Goal: Information Seeking & Learning: Check status

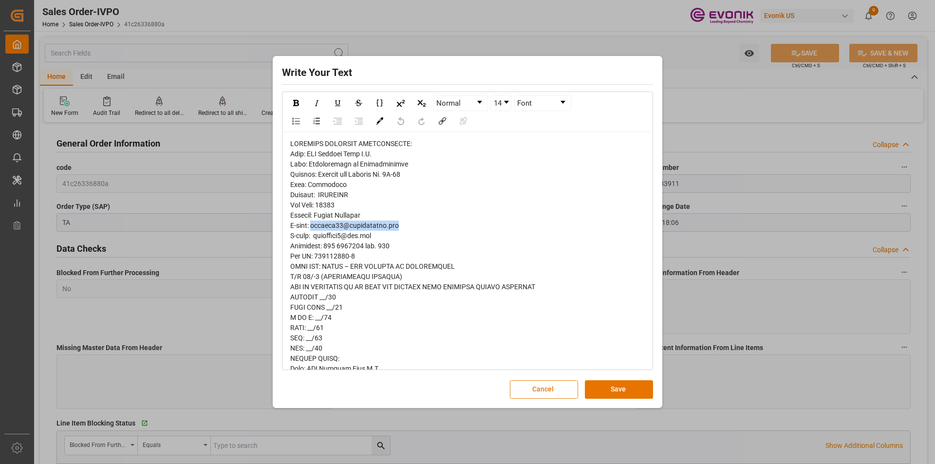
scroll to position [633, 0]
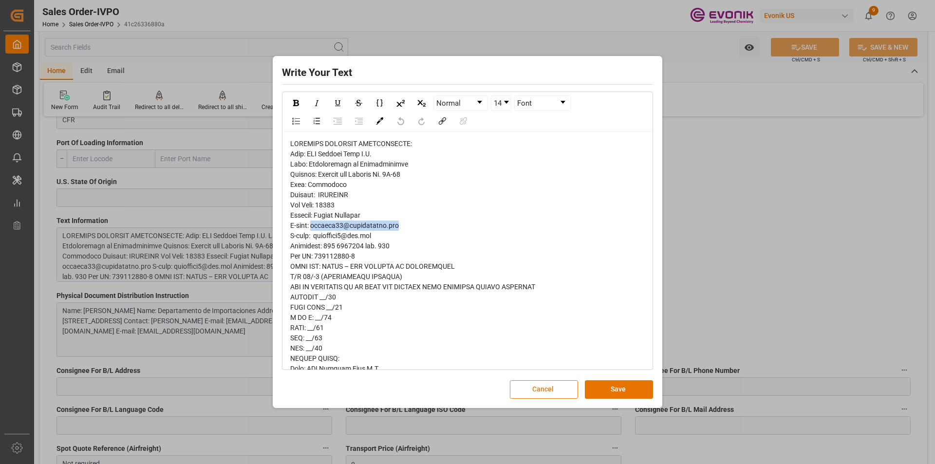
click at [550, 390] on button "Cancel" at bounding box center [544, 389] width 68 height 19
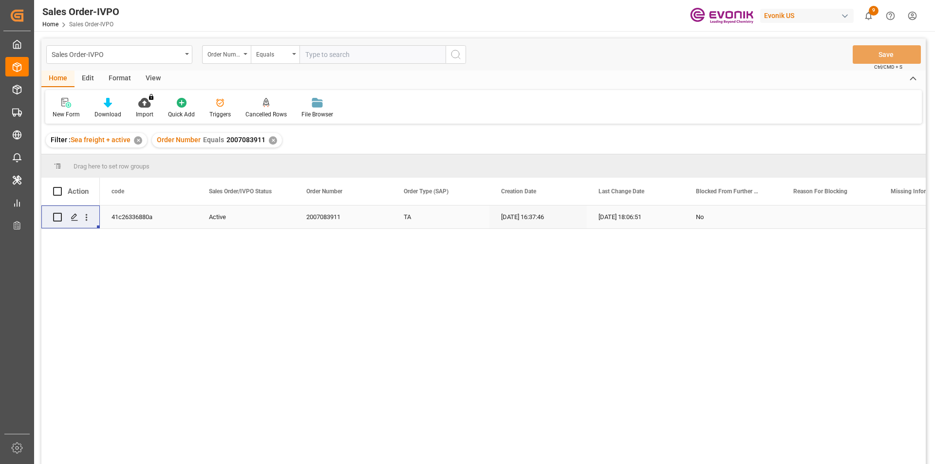
click at [269, 140] on div "✕" at bounding box center [273, 140] width 8 height 8
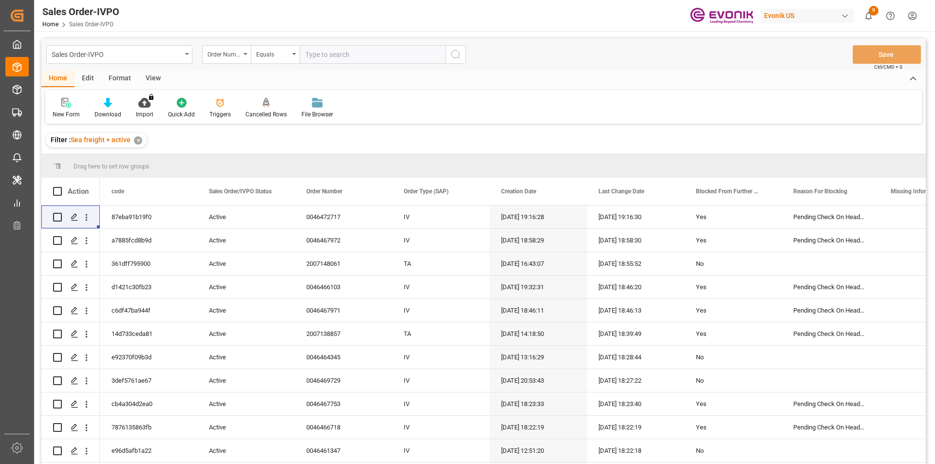
click at [314, 56] on input "text" at bounding box center [372, 54] width 146 height 19
paste input "2007054749"
type input "2007054749"
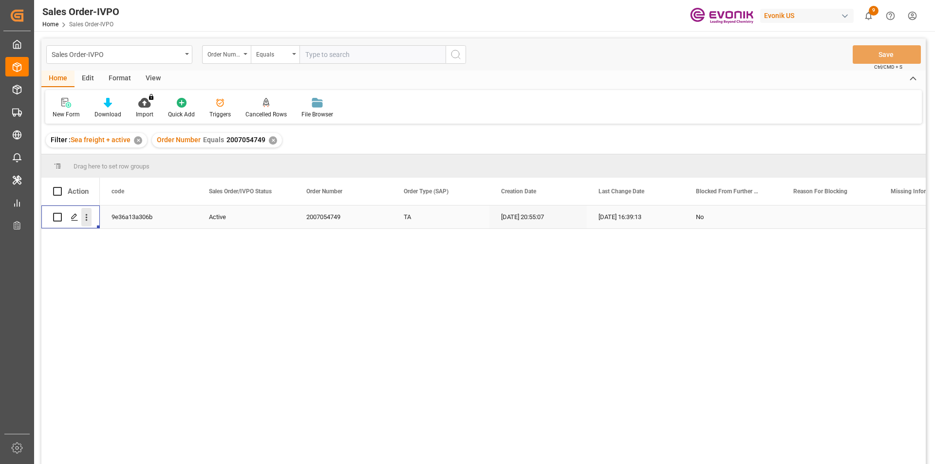
click at [90, 218] on icon "open menu" at bounding box center [86, 217] width 10 height 10
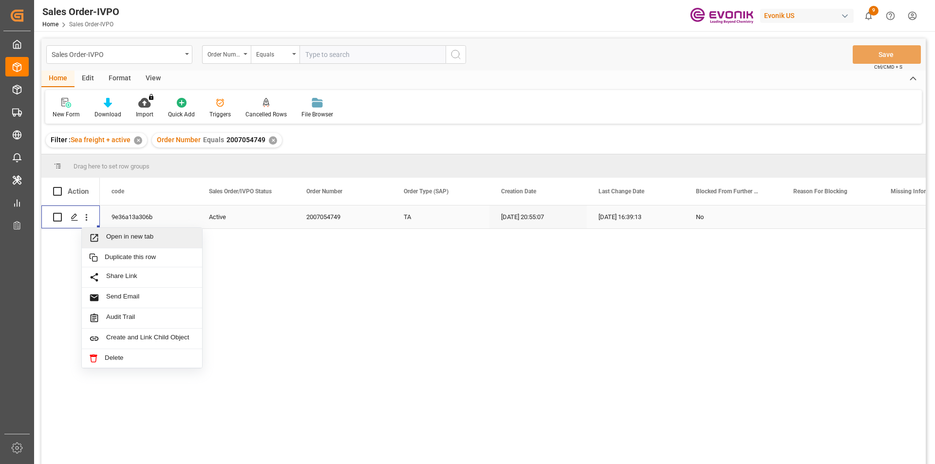
click at [142, 237] on span "Open in new tab" at bounding box center [150, 238] width 89 height 10
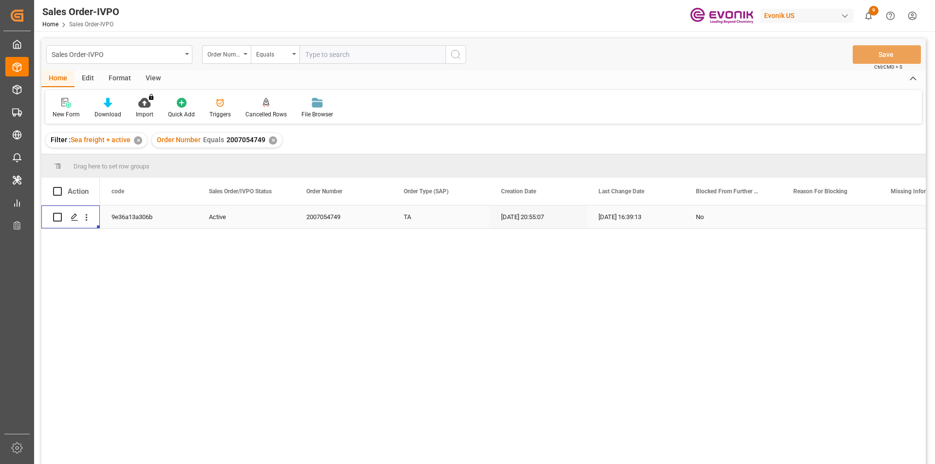
click at [271, 143] on div "✕" at bounding box center [273, 140] width 8 height 8
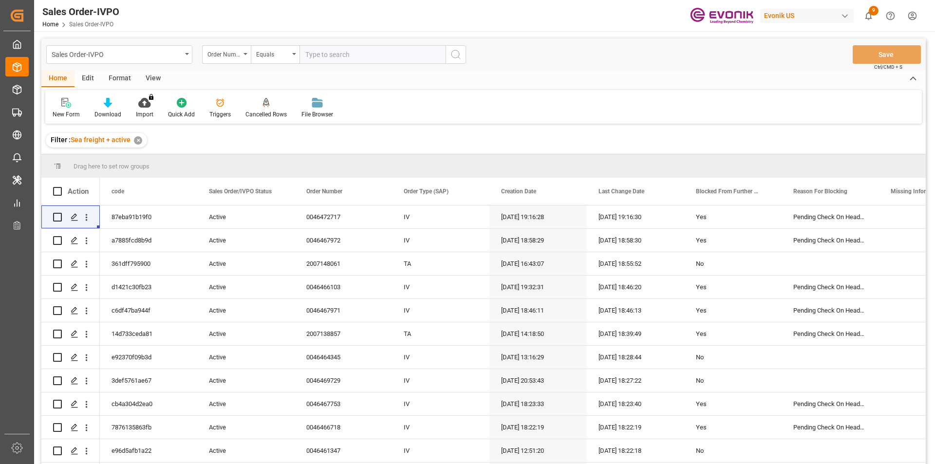
click at [316, 55] on input "text" at bounding box center [372, 54] width 146 height 19
paste input "46465543"
type input "46465543"
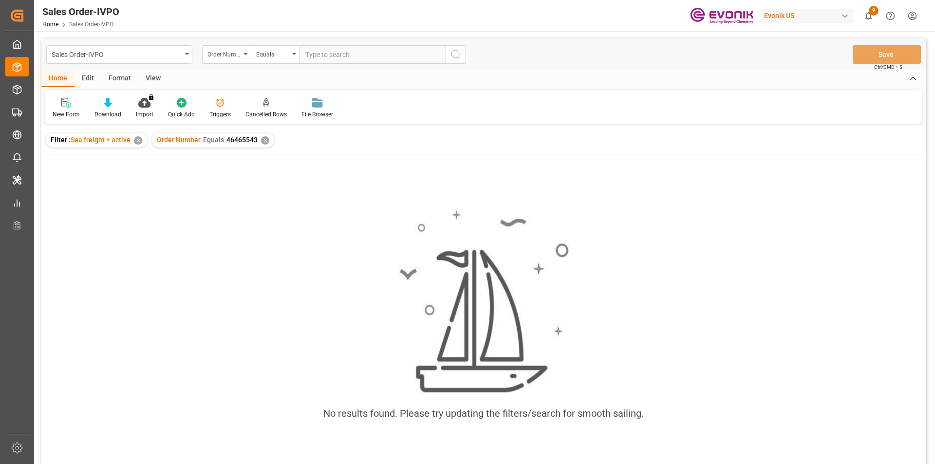
click at [259, 139] on div "Order Number Equals 46465543 ✕" at bounding box center [213, 140] width 122 height 15
click at [263, 144] on div "✕" at bounding box center [265, 140] width 8 height 8
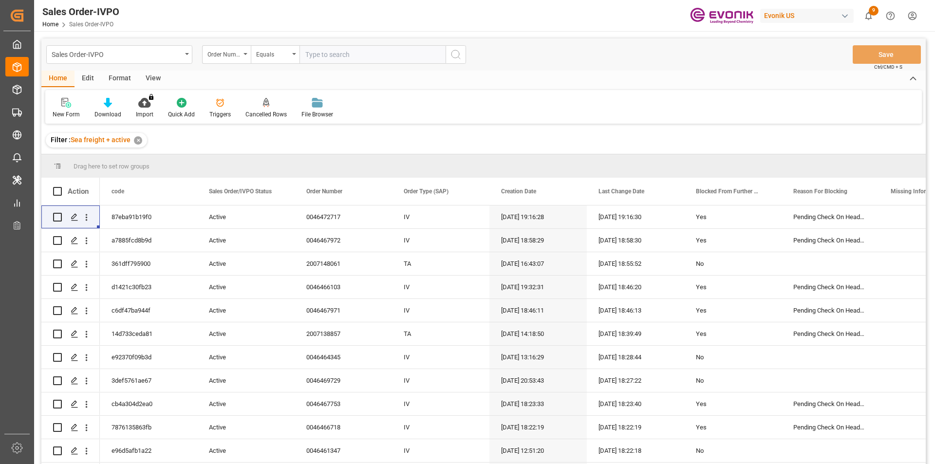
click at [319, 55] on input "text" at bounding box center [372, 54] width 146 height 19
paste input "46465543"
click at [305, 55] on input "46465543" at bounding box center [372, 54] width 146 height 19
click at [374, 60] on input "0046465543" at bounding box center [372, 54] width 146 height 19
type input "0046465543"
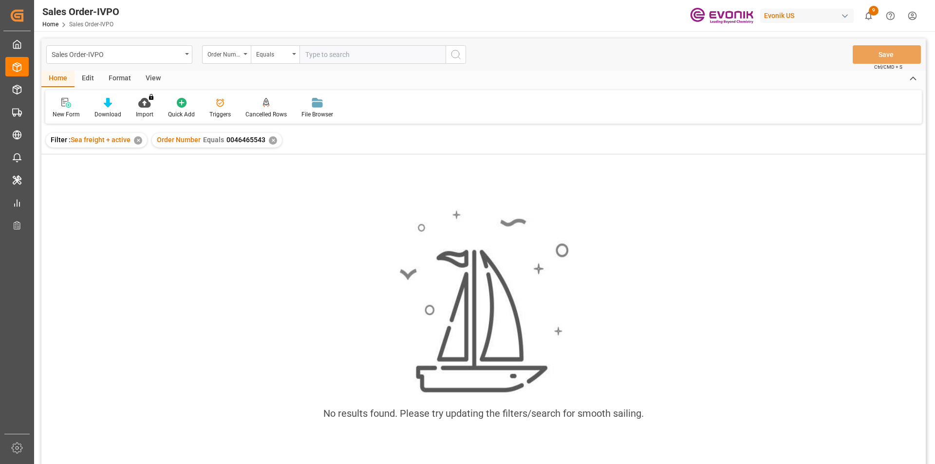
click at [269, 138] on div "✕" at bounding box center [273, 140] width 8 height 8
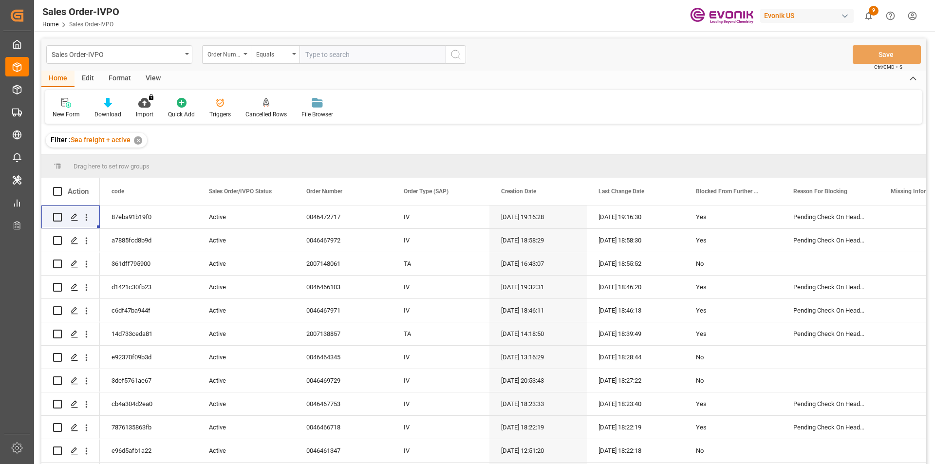
click at [333, 50] on input "text" at bounding box center [372, 54] width 146 height 19
paste input "46466103"
click at [306, 55] on input "46466103" at bounding box center [372, 54] width 146 height 19
type input "0046466103"
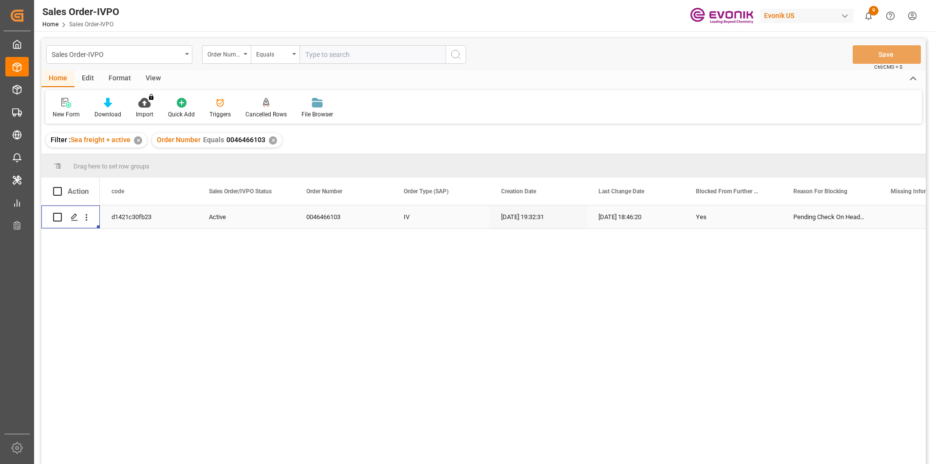
click at [92, 217] on div "Press SPACE to select this row." at bounding box center [86, 217] width 25 height 19
click at [85, 220] on icon "open menu" at bounding box center [86, 217] width 10 height 10
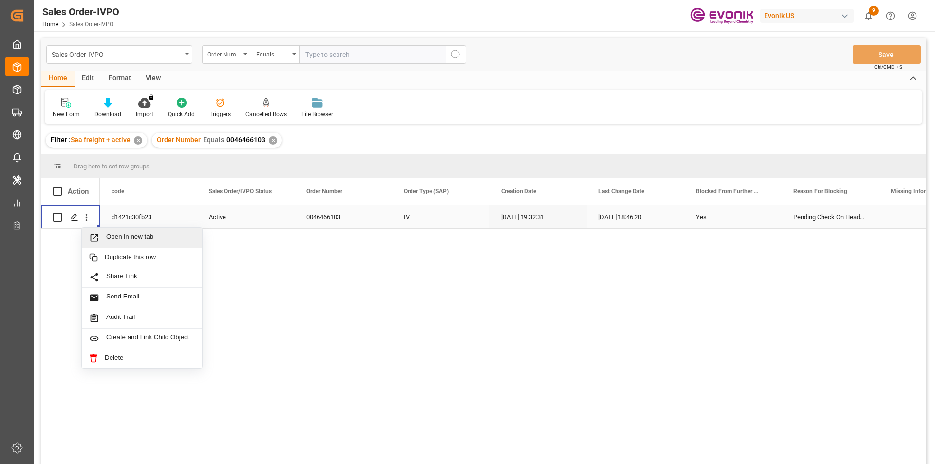
click at [153, 238] on span "Open in new tab" at bounding box center [150, 238] width 89 height 10
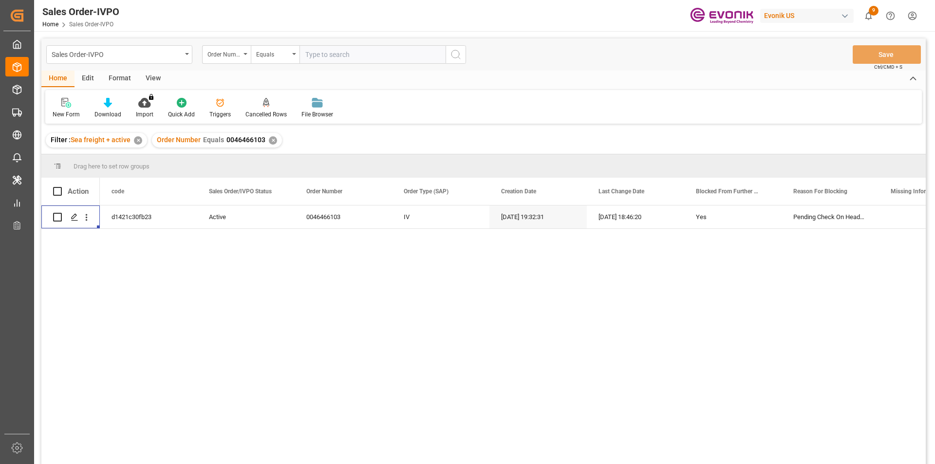
click at [331, 55] on input "text" at bounding box center [372, 54] width 146 height 19
paste input "2007151604"
type input "2007151604"
click at [349, 58] on input "2007151604" at bounding box center [372, 54] width 146 height 19
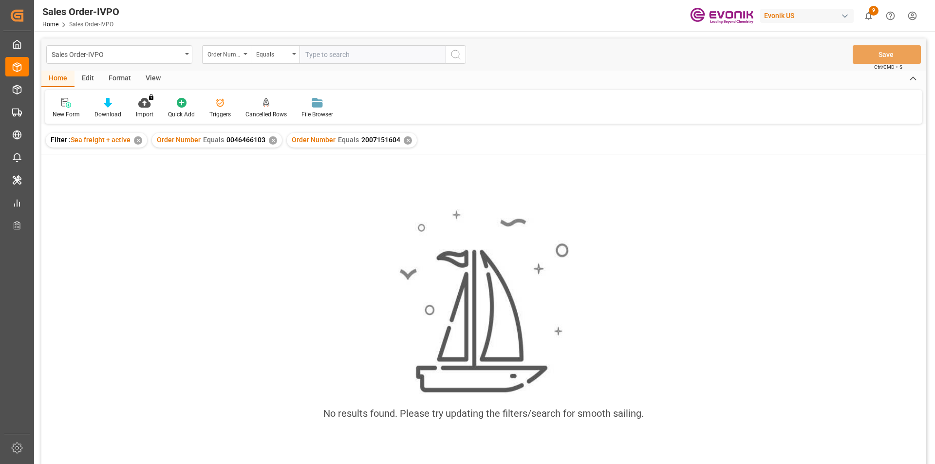
click at [271, 138] on div "✕" at bounding box center [273, 140] width 8 height 8
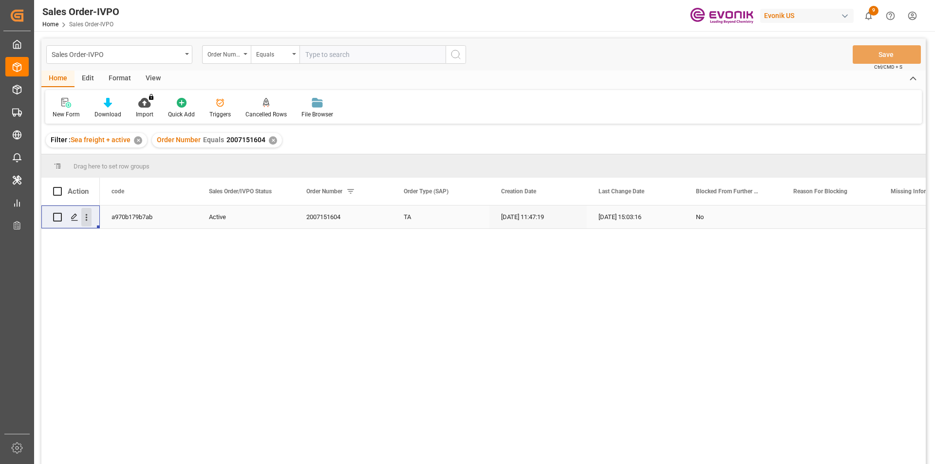
click at [91, 217] on icon "open menu" at bounding box center [86, 217] width 10 height 10
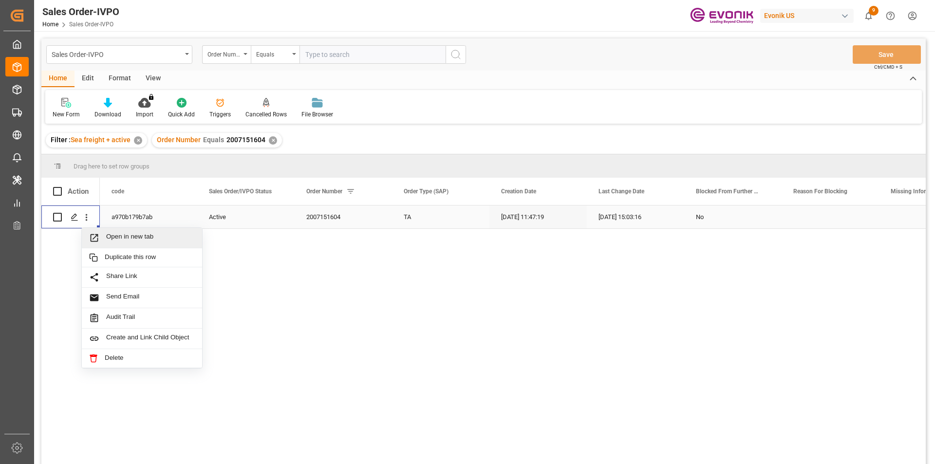
click at [152, 237] on span "Open in new tab" at bounding box center [150, 238] width 89 height 10
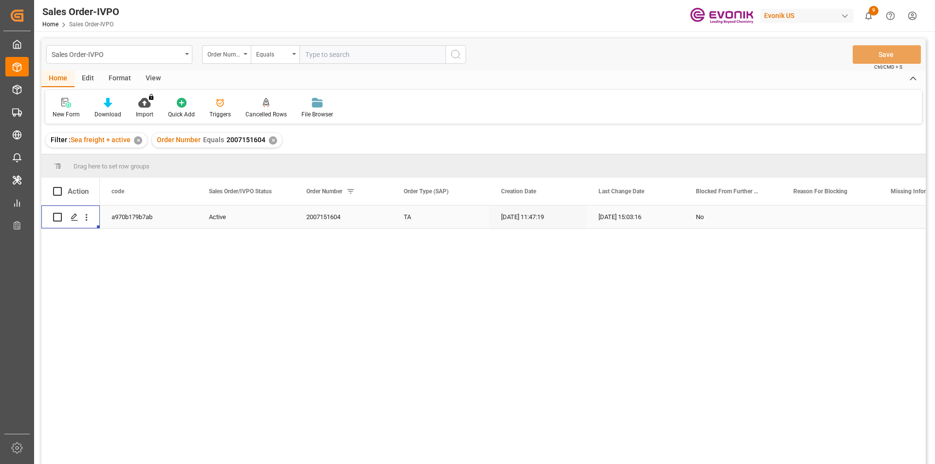
click at [270, 140] on div "✕" at bounding box center [273, 140] width 8 height 8
click at [323, 57] on input "text" at bounding box center [372, 54] width 146 height 19
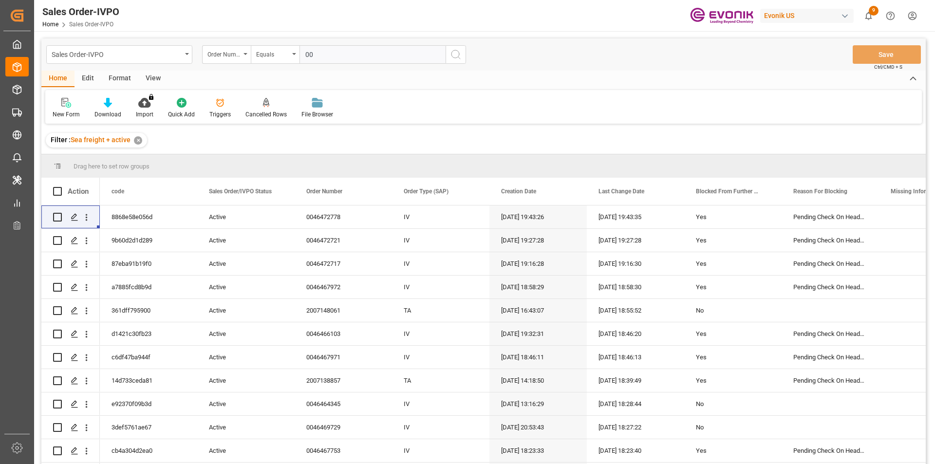
paste input "46465543"
type input "0046465543"
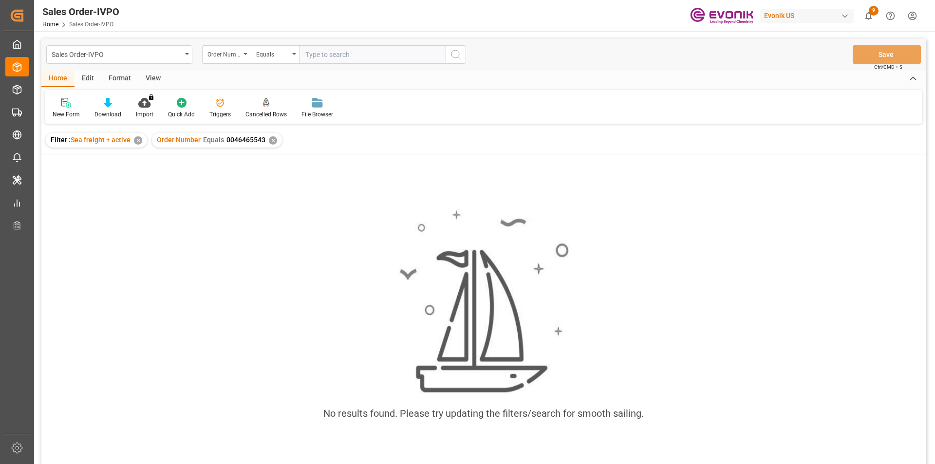
click at [137, 141] on div "✕" at bounding box center [138, 140] width 8 height 8
click at [320, 53] on input "text" at bounding box center [372, 54] width 146 height 19
paste input "46466103"
click at [308, 55] on input "46466103" at bounding box center [372, 54] width 146 height 19
type input "0046466103"
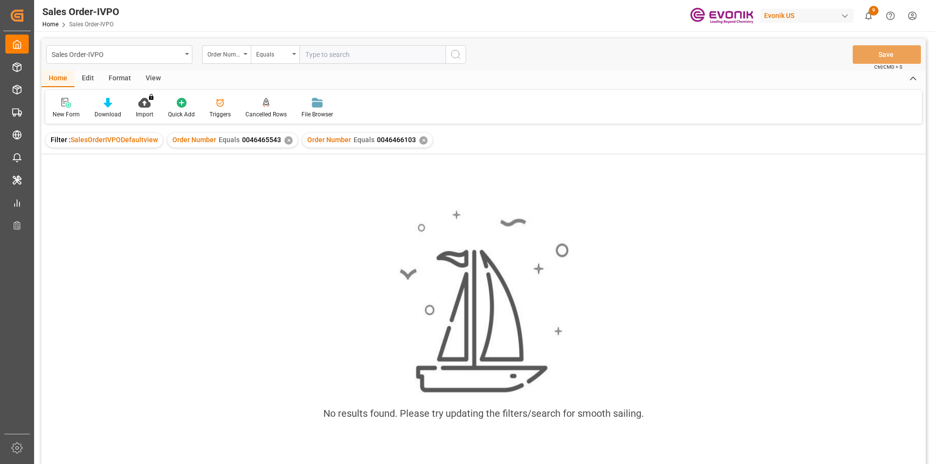
click at [284, 141] on div "✕" at bounding box center [288, 140] width 8 height 8
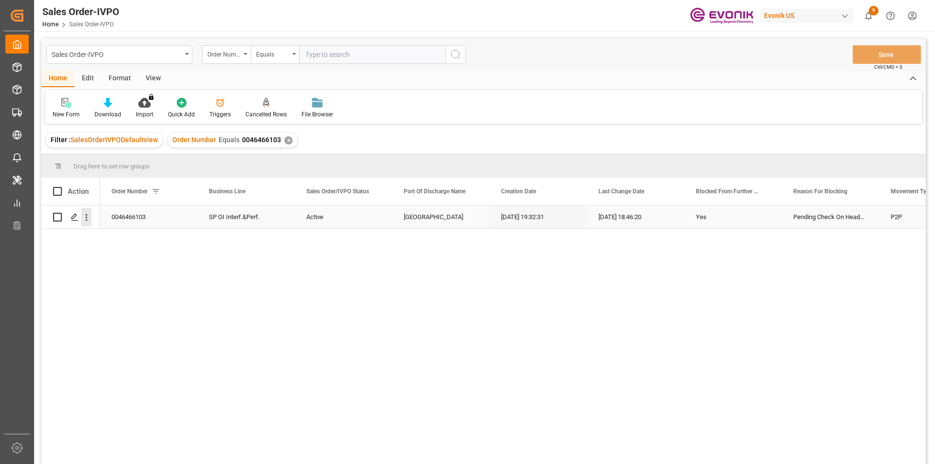
click at [85, 218] on icon "open menu" at bounding box center [86, 217] width 10 height 10
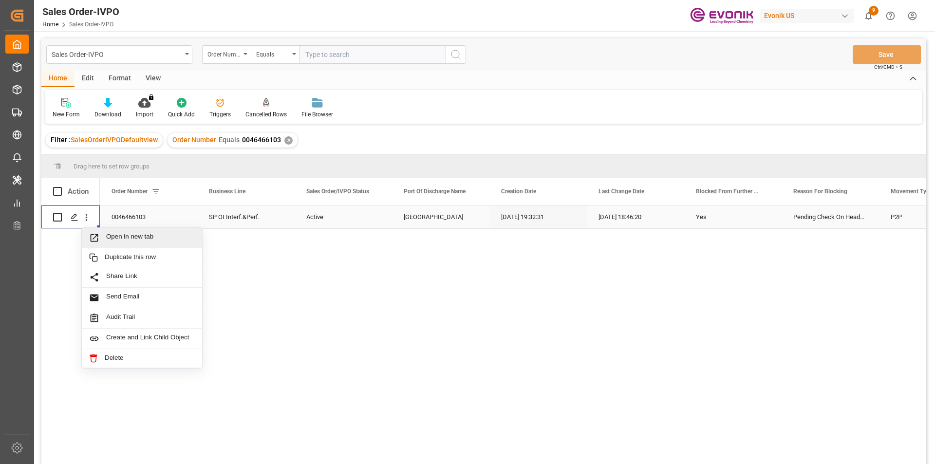
click at [146, 243] on span "Open in new tab" at bounding box center [150, 238] width 89 height 10
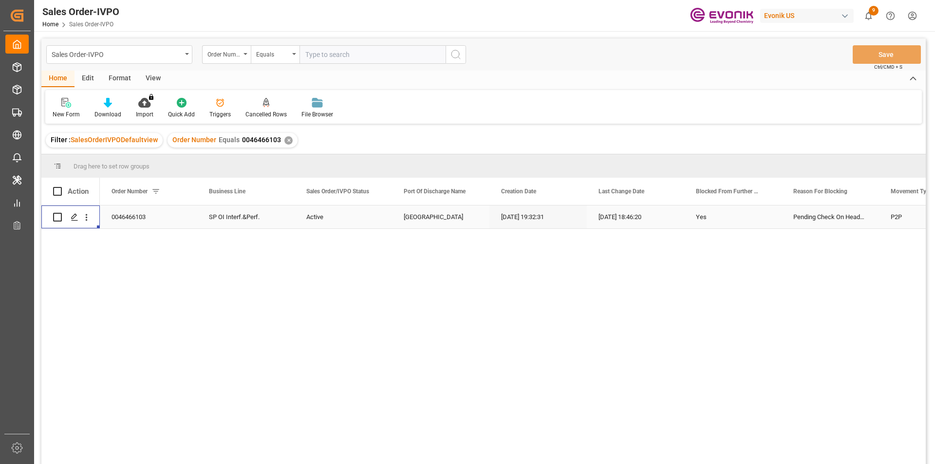
click at [286, 142] on div "✕" at bounding box center [288, 140] width 8 height 8
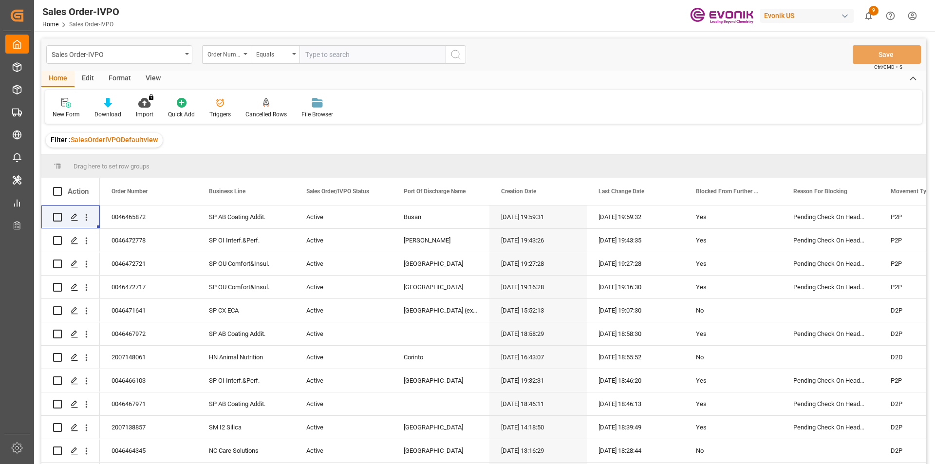
click at [314, 56] on input "text" at bounding box center [372, 54] width 146 height 19
paste input "2007123941"
type input "2007123941"
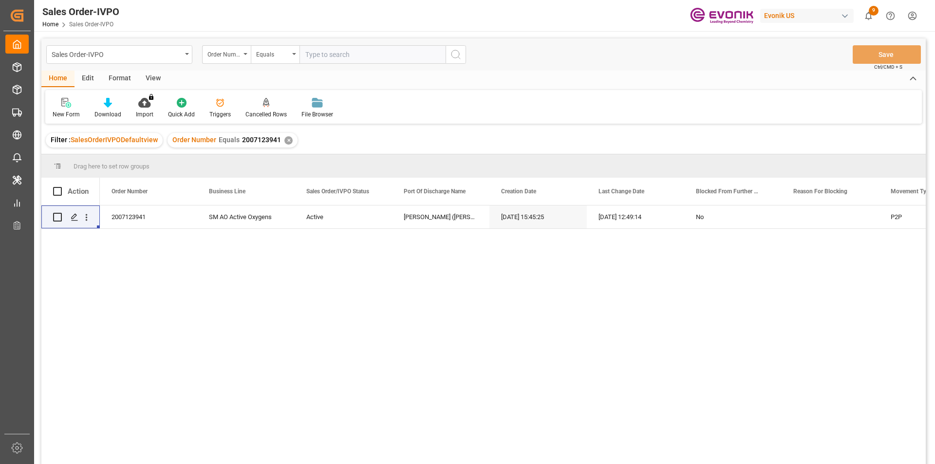
click at [331, 258] on div "2007123941 SM AO Active Oxygens Active Jawaharlal Nehru (Nhava Sheva) 01.08.202…" at bounding box center [513, 338] width 826 height 265
click at [286, 140] on div "✕" at bounding box center [288, 140] width 8 height 8
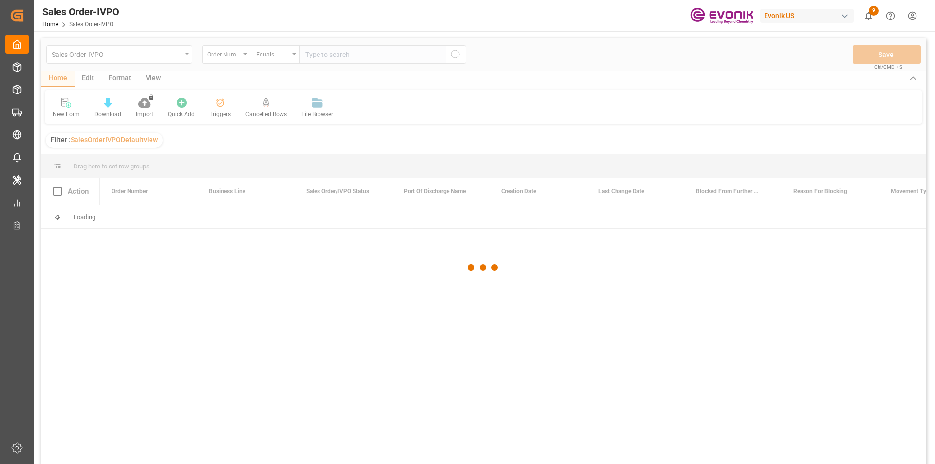
click at [337, 57] on div at bounding box center [483, 267] width 884 height 458
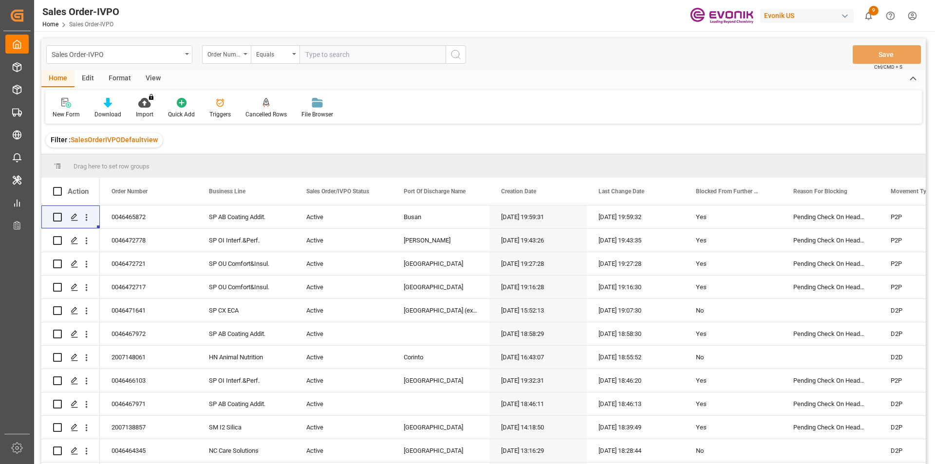
click at [337, 57] on input "text" at bounding box center [372, 54] width 146 height 19
paste input "0046470501"
type input "0046470501"
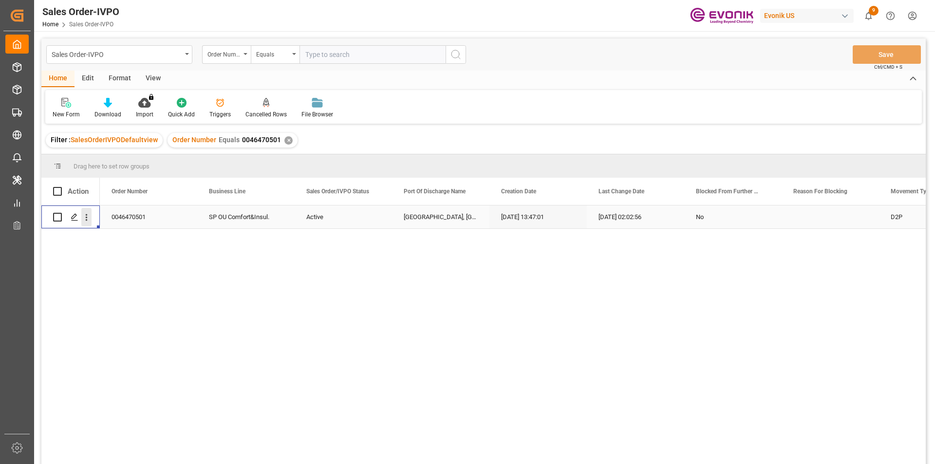
click at [87, 217] on icon "open menu" at bounding box center [87, 217] width 2 height 7
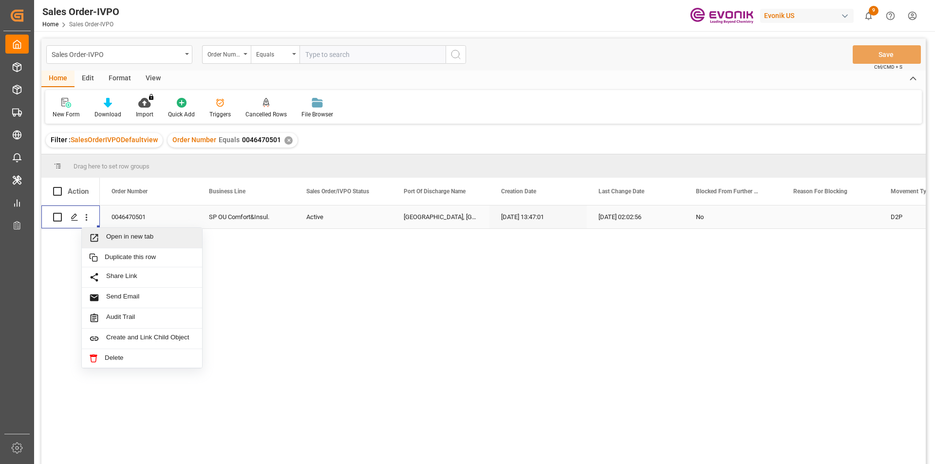
click at [147, 234] on span "Open in new tab" at bounding box center [150, 238] width 89 height 10
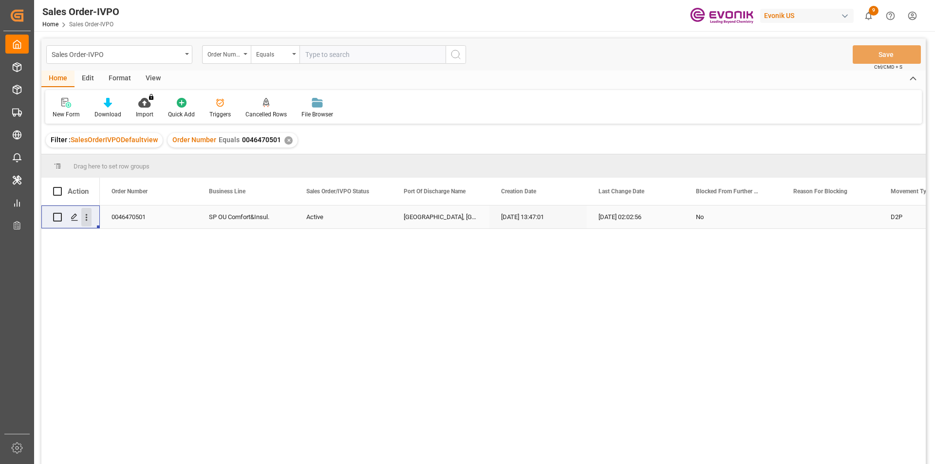
click at [87, 218] on icon "open menu" at bounding box center [87, 217] width 2 height 7
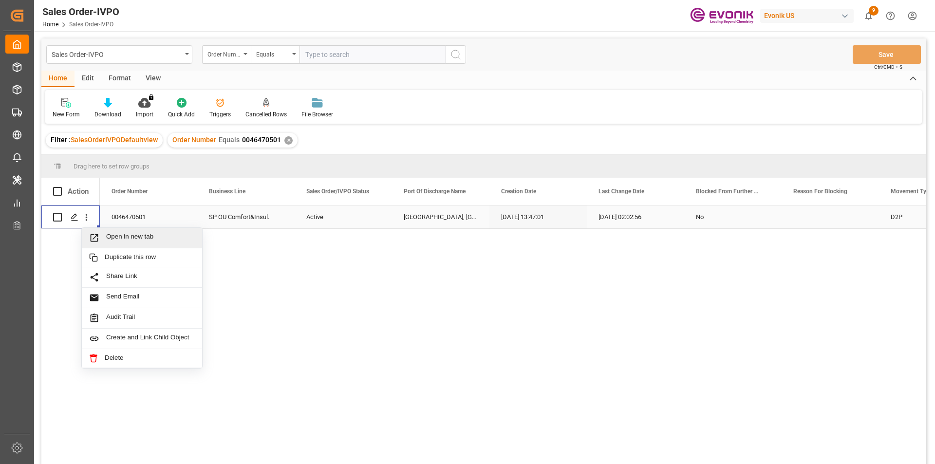
click at [149, 232] on div "Open in new tab" at bounding box center [142, 238] width 120 height 20
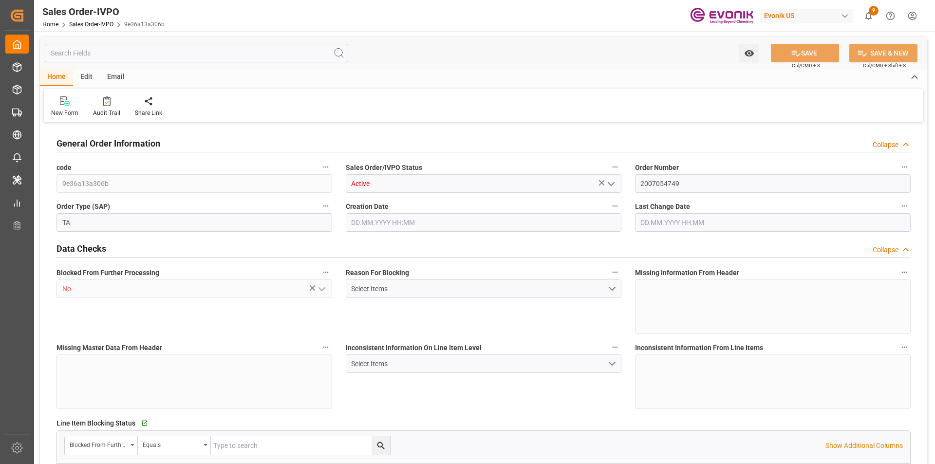
type input "CLSAI"
type input "0"
type input "1"
type input "2"
type input "1"
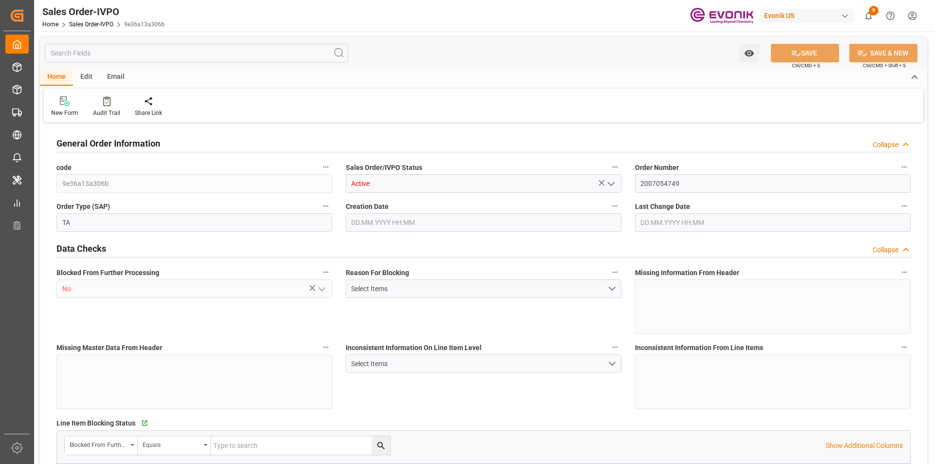
type input "6058.4"
type input "14.9168"
type input "17000"
type input "30"
type input "17.06.2025 20:55"
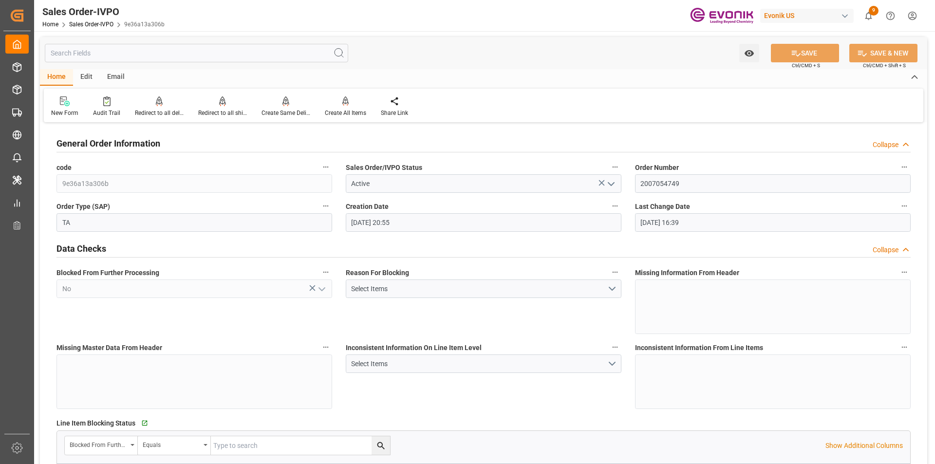
type input "22.07.2025 16:39"
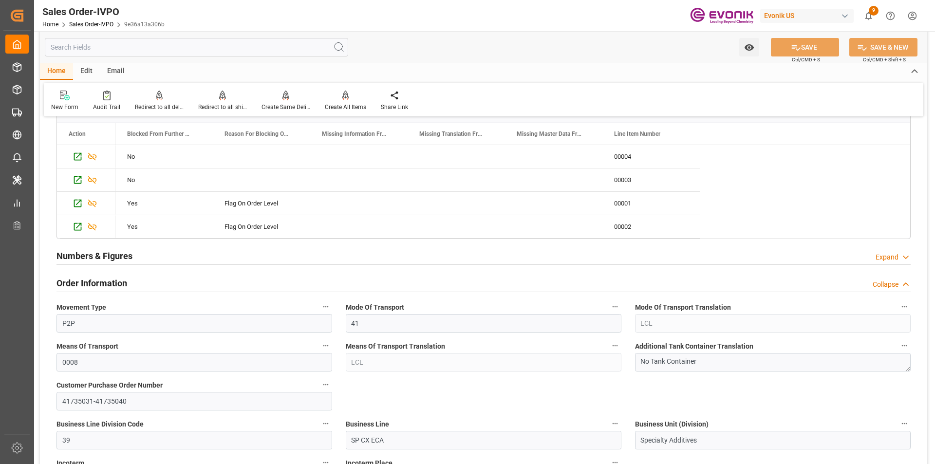
scroll to position [438, 0]
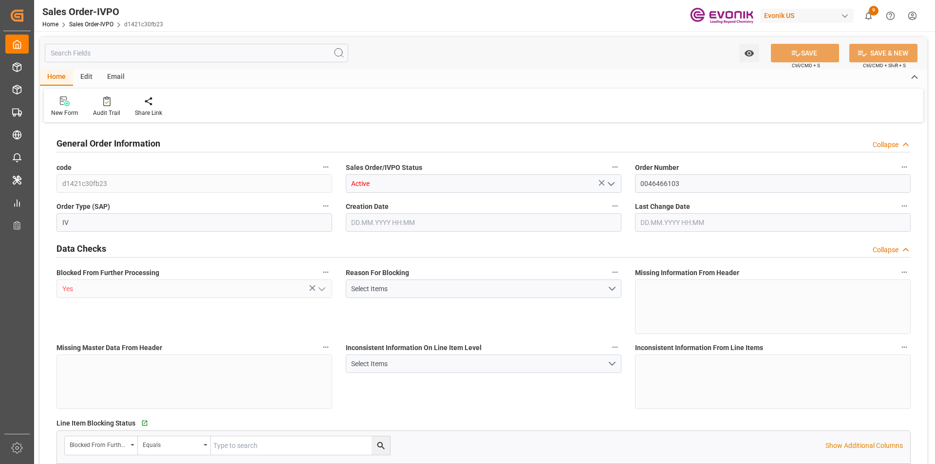
type input "NLRTM"
type input "0"
type input "1"
type input "1059"
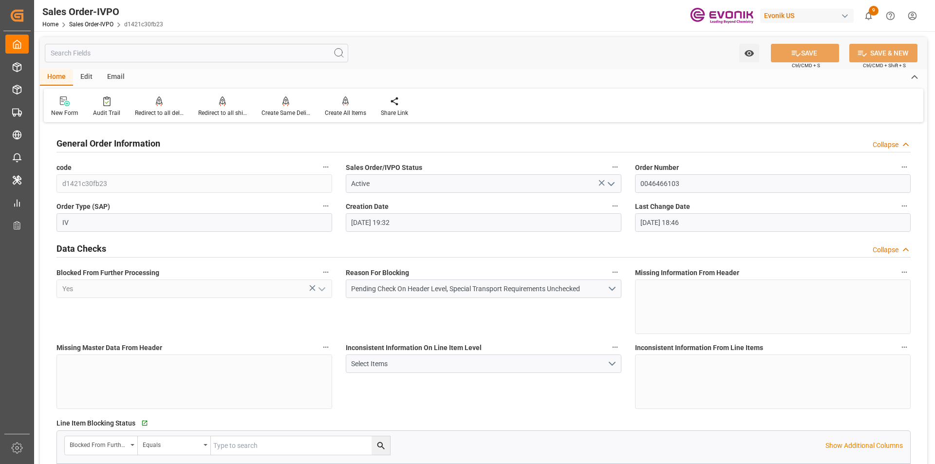
type input "20.08.2025 19:32"
type input "10.09.2025 18:46"
click at [614, 287] on button "Pending Check On Header Level, Special Transport Requirements Unchecked" at bounding box center [484, 289] width 276 height 19
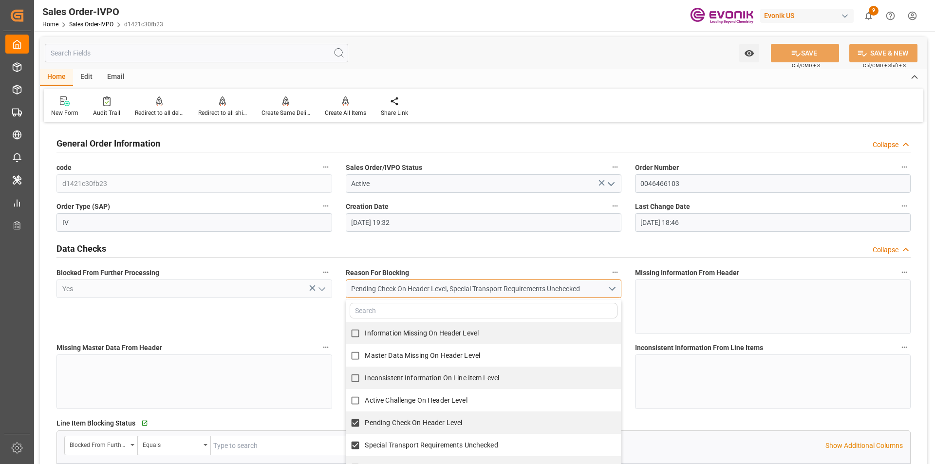
click at [614, 287] on button "Pending Check On Header Level, Special Transport Requirements Unchecked" at bounding box center [484, 289] width 276 height 19
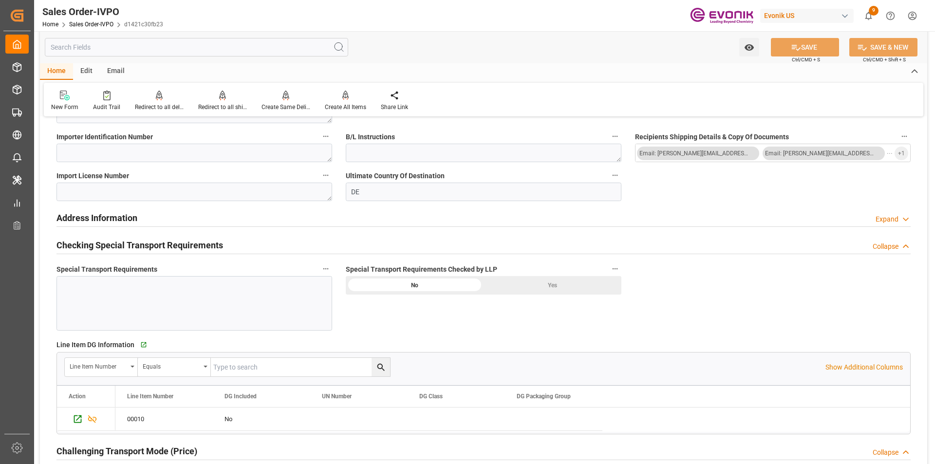
scroll to position [974, 0]
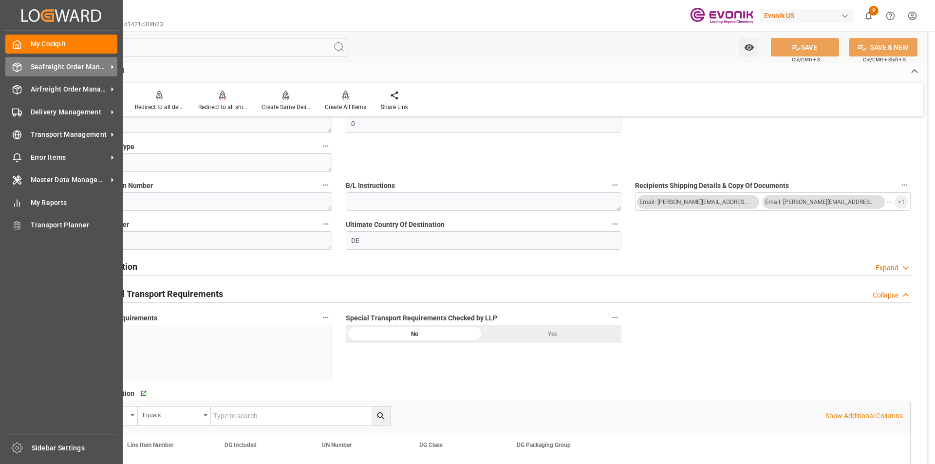
click at [35, 69] on span "Seafreight Order Management" at bounding box center [69, 67] width 77 height 10
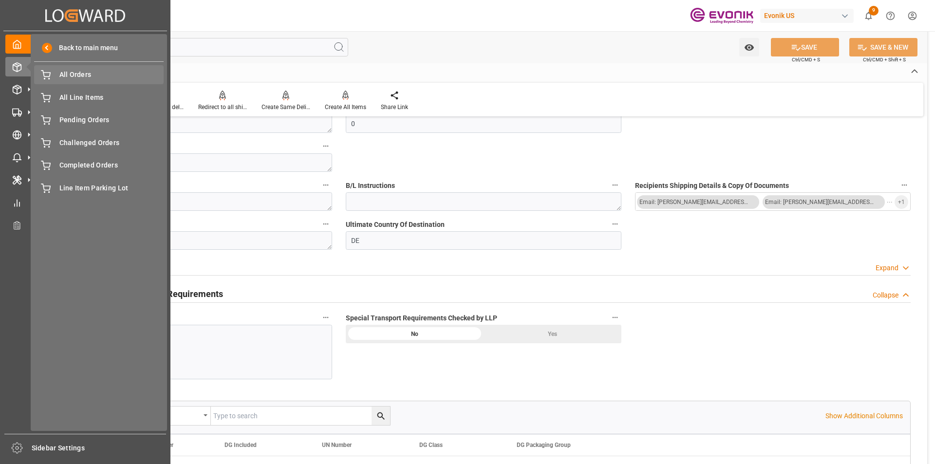
click at [75, 75] on span "All Orders" at bounding box center [111, 75] width 105 height 10
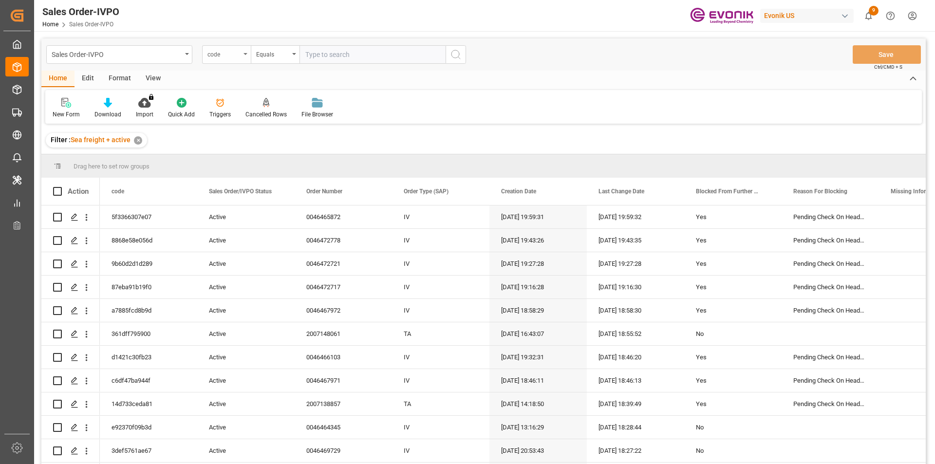
click at [223, 54] on div "code" at bounding box center [223, 53] width 33 height 11
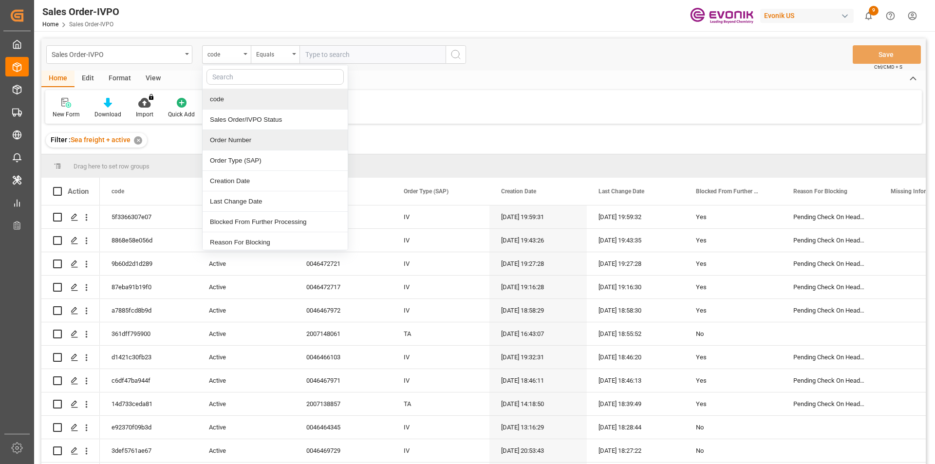
click at [228, 145] on div "Order Number" at bounding box center [275, 140] width 145 height 20
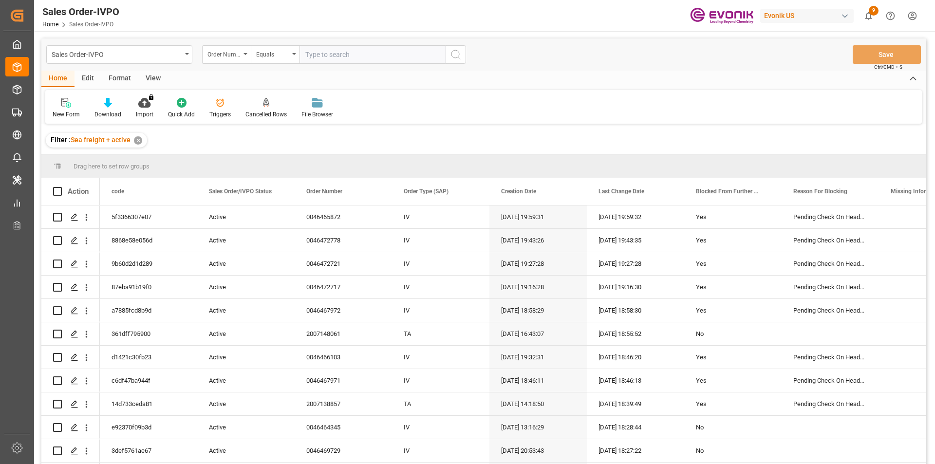
click at [311, 56] on input "text" at bounding box center [372, 54] width 146 height 19
paste input "2007009066"
type input "2007009066"
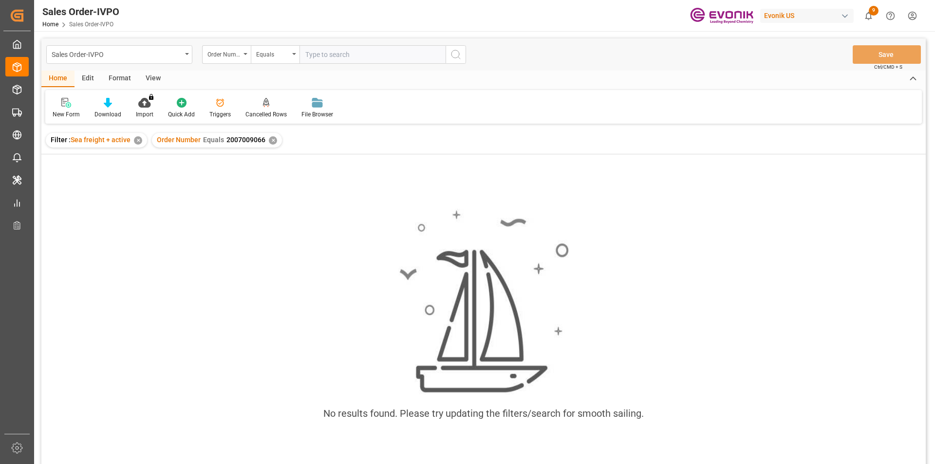
click at [316, 55] on input "text" at bounding box center [372, 54] width 146 height 19
type input "2007009066"
click at [269, 139] on div "✕" at bounding box center [273, 140] width 8 height 8
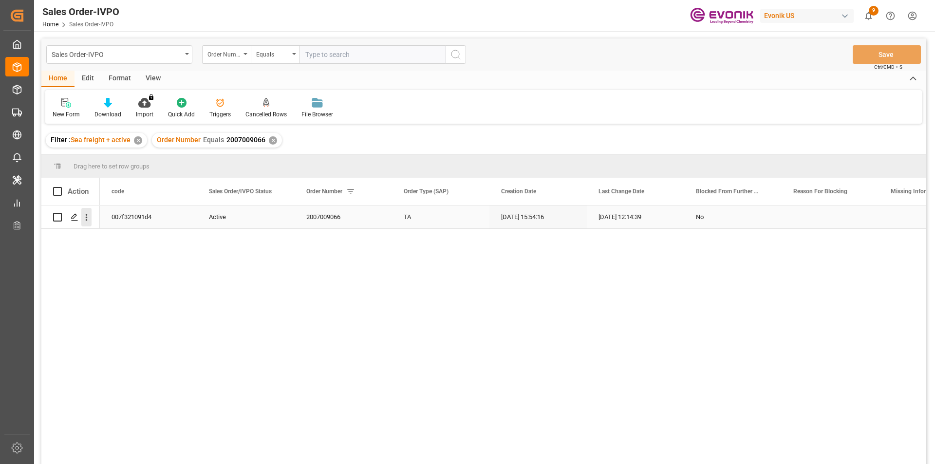
click at [86, 218] on icon "open menu" at bounding box center [87, 217] width 2 height 7
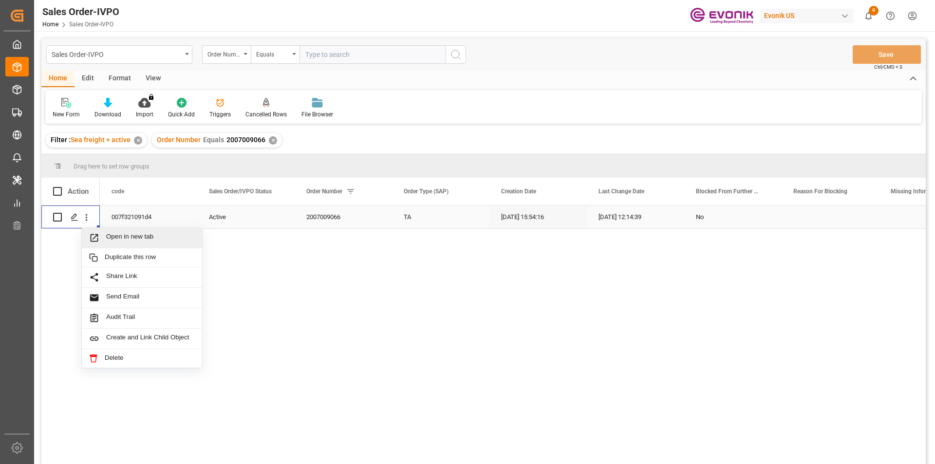
click at [109, 239] on span "Open in new tab" at bounding box center [150, 238] width 89 height 10
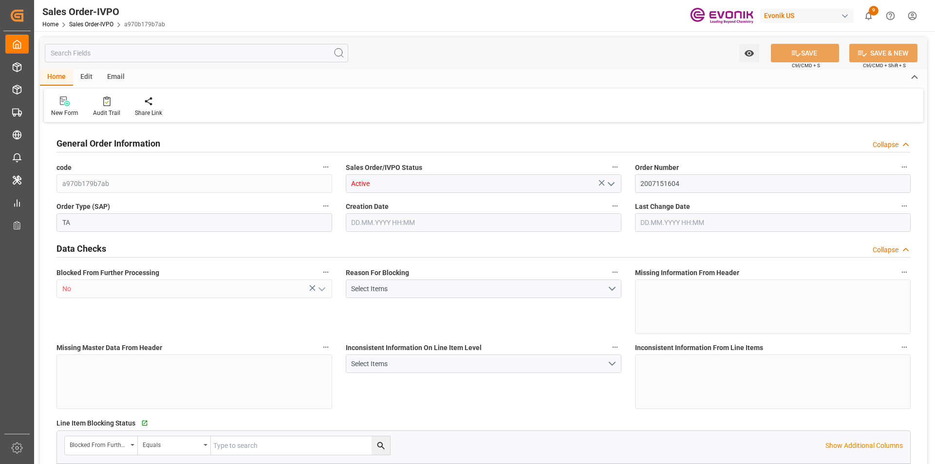
type input "ECGYE"
type input "0"
type input "1"
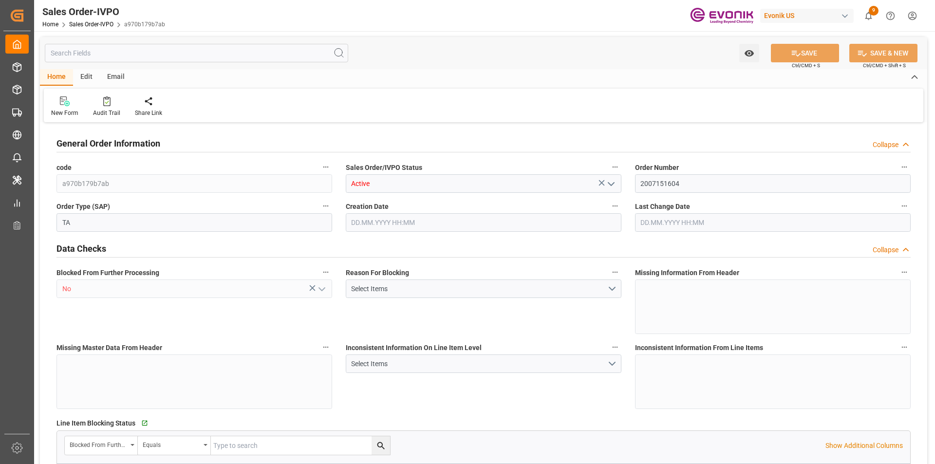
type input "1624.24"
type input "8.6788"
type input "17000"
type input "30"
type input "29.08.2025 11:47"
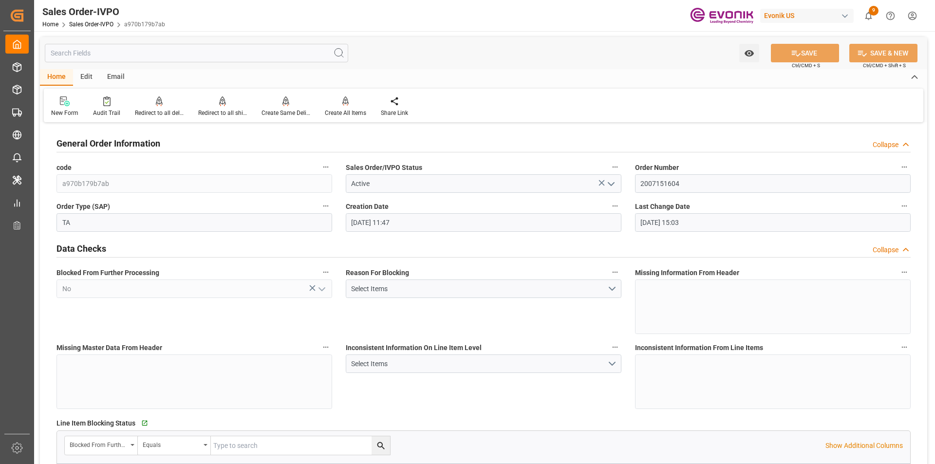
type input "10.09.2025 15:03"
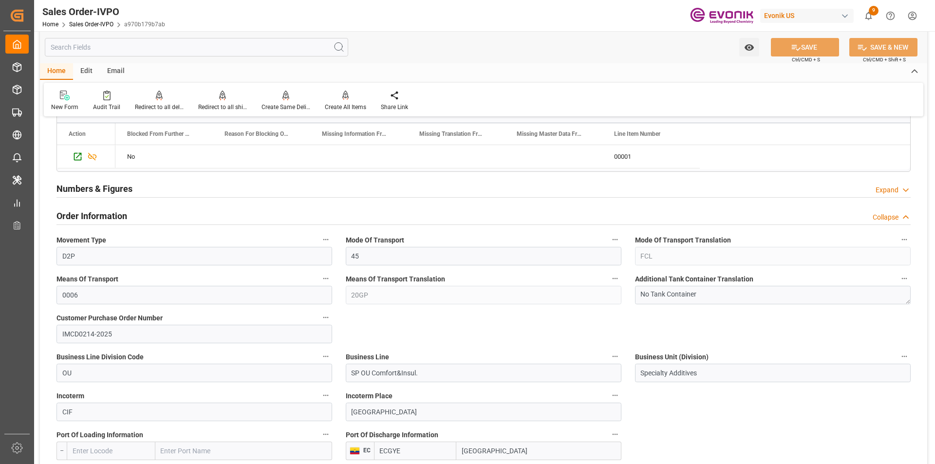
scroll to position [536, 0]
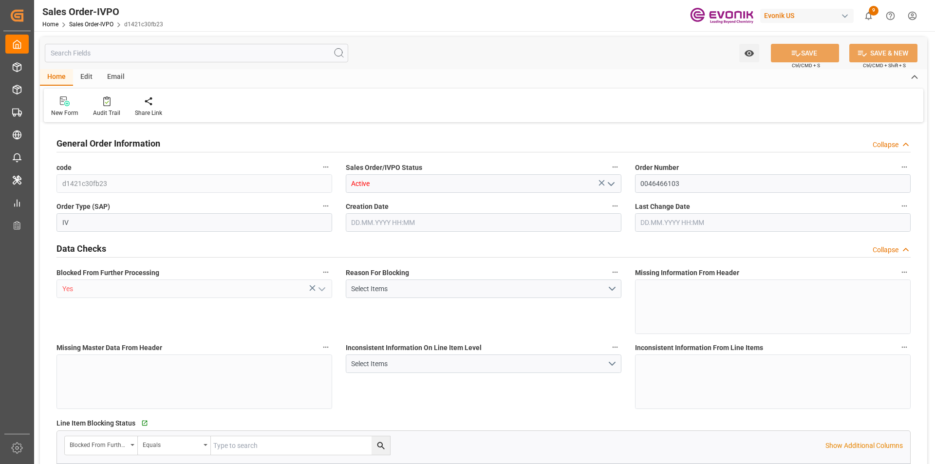
type input "NLRTM"
type input "0"
type input "1"
type input "1059"
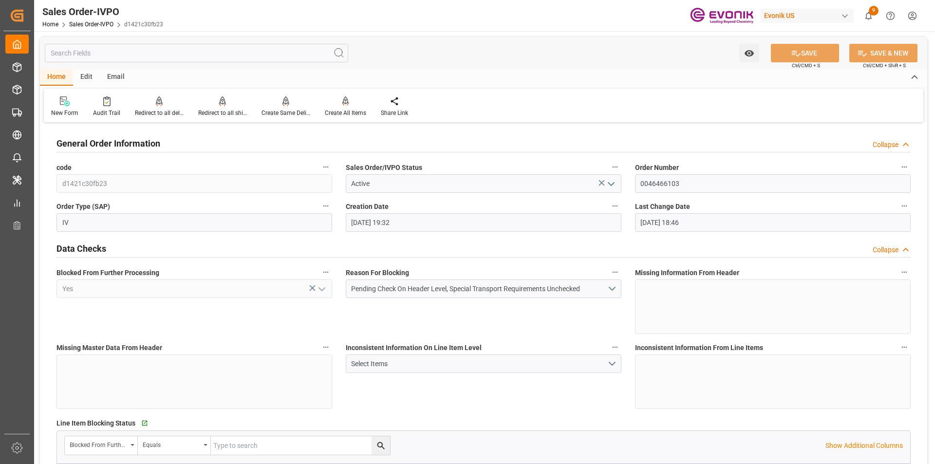
type input "[DATE] 19:32"
type input "[DATE] 18:46"
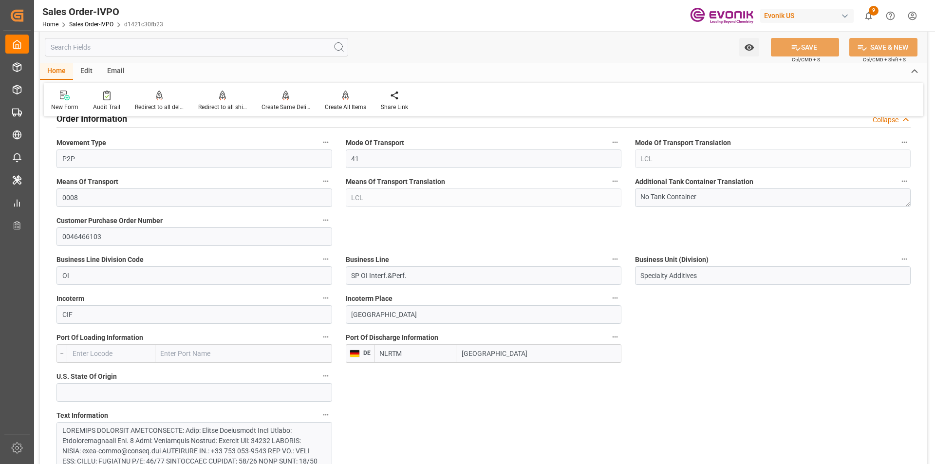
scroll to position [390, 0]
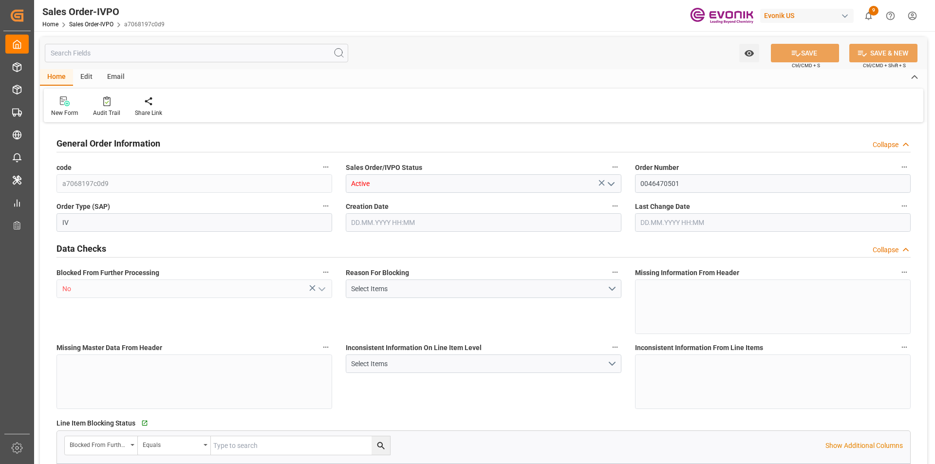
type input "JPNGO"
type input "0"
type input "1"
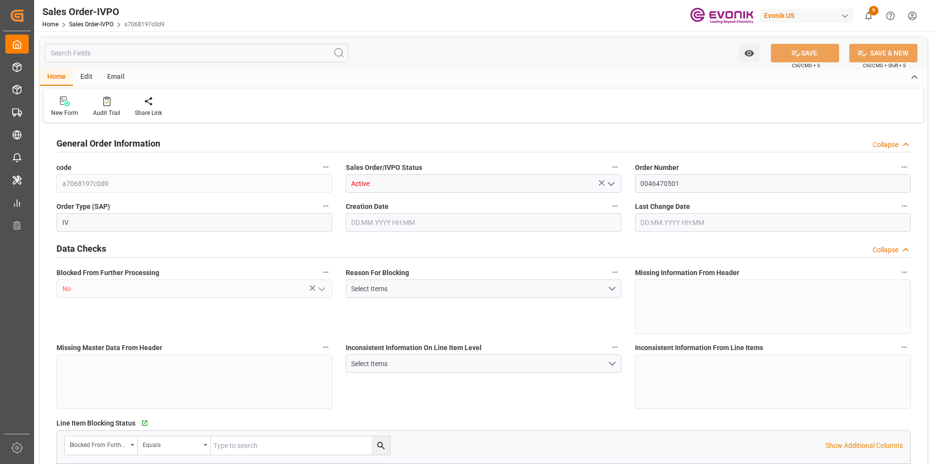
type input "12603.6"
type input "19.1396"
type input "17000"
type input "30"
type input "[DATE] 13:47"
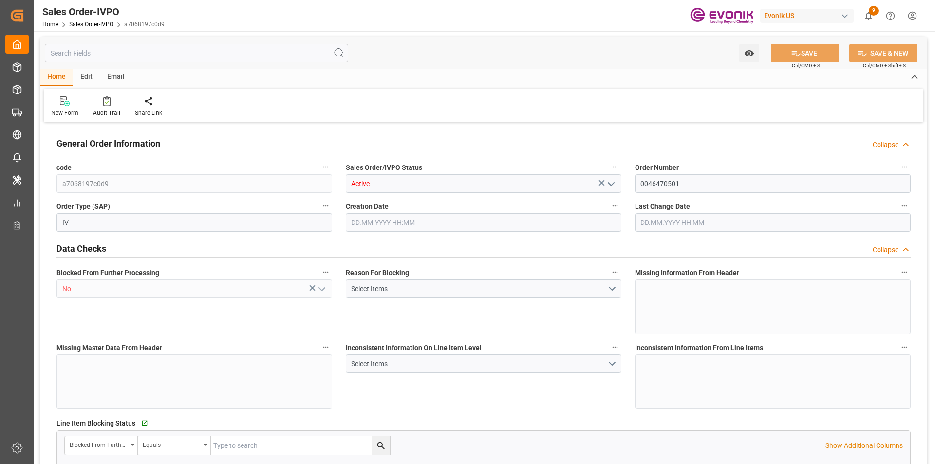
type input "[DATE] 02:02"
type input "JPNGO"
type input "0"
type input "1"
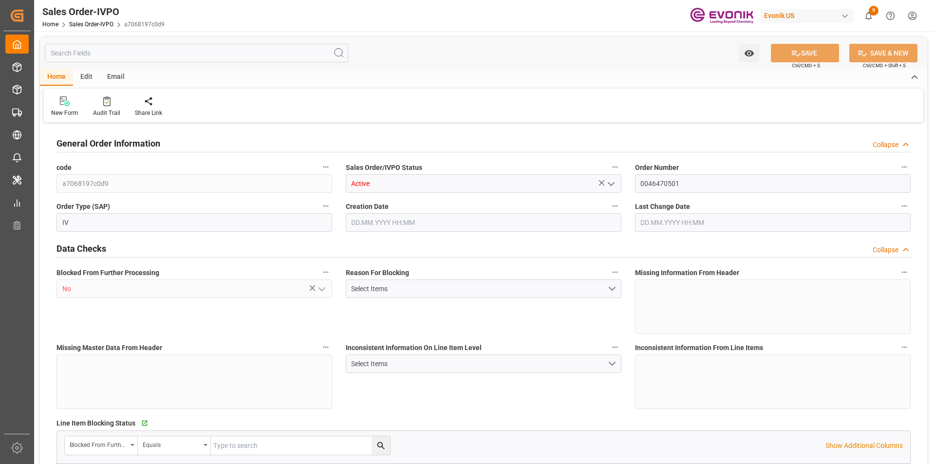
type input "1"
type input "12603.6"
type input "19.1396"
type input "17000"
type input "30"
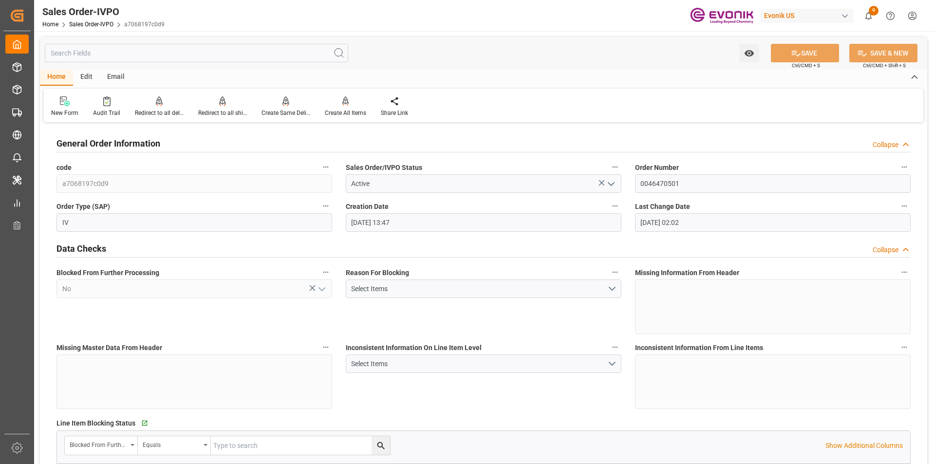
type input "[DATE] 13:47"
type input "[DATE] 02:02"
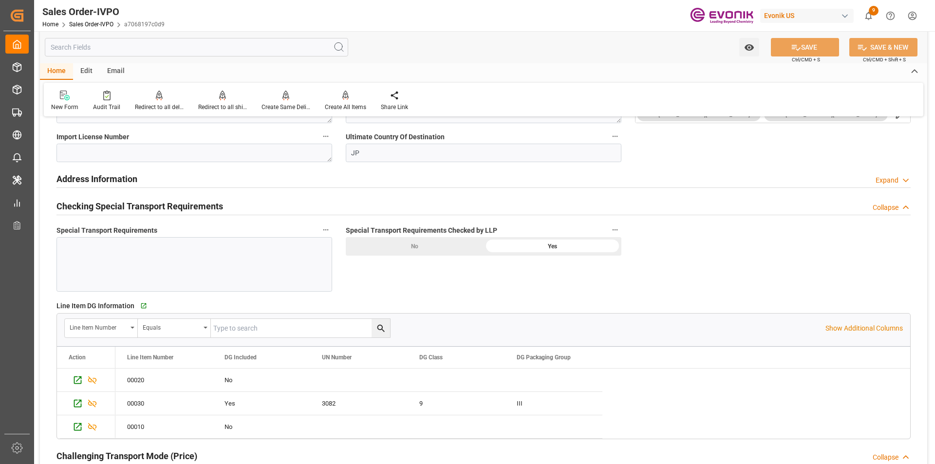
scroll to position [959, 0]
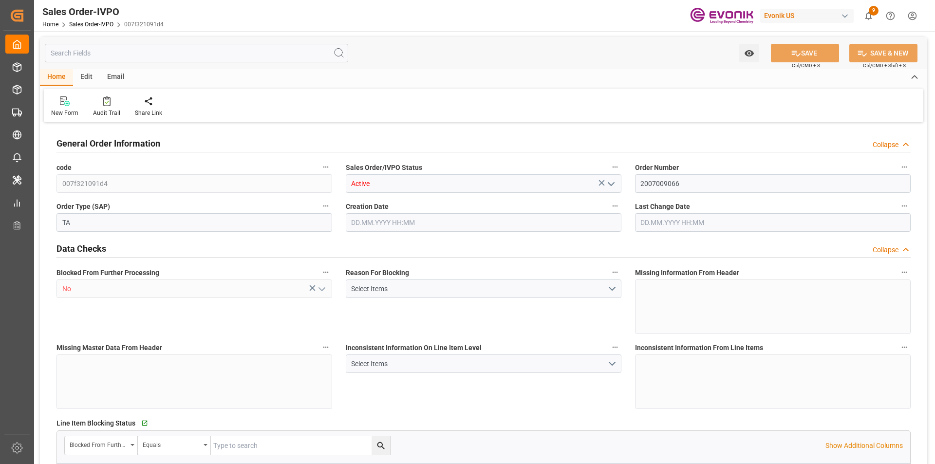
type input "ECGYE"
type input "0"
type input "1"
type input "5290"
type input "[DATE] 15:54"
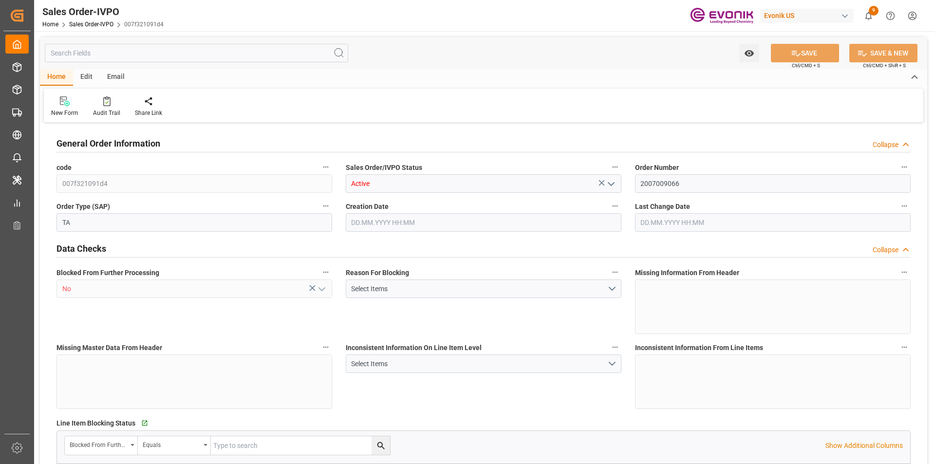
type input "[DATE] 12:14"
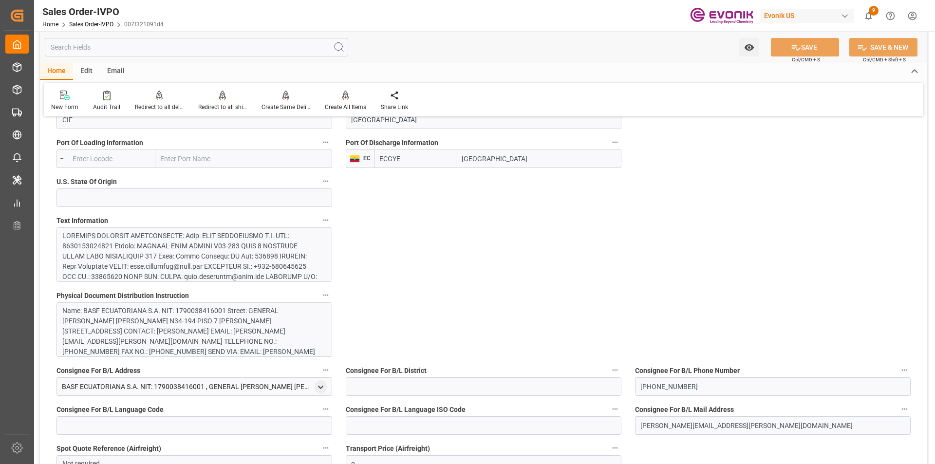
scroll to position [390, 0]
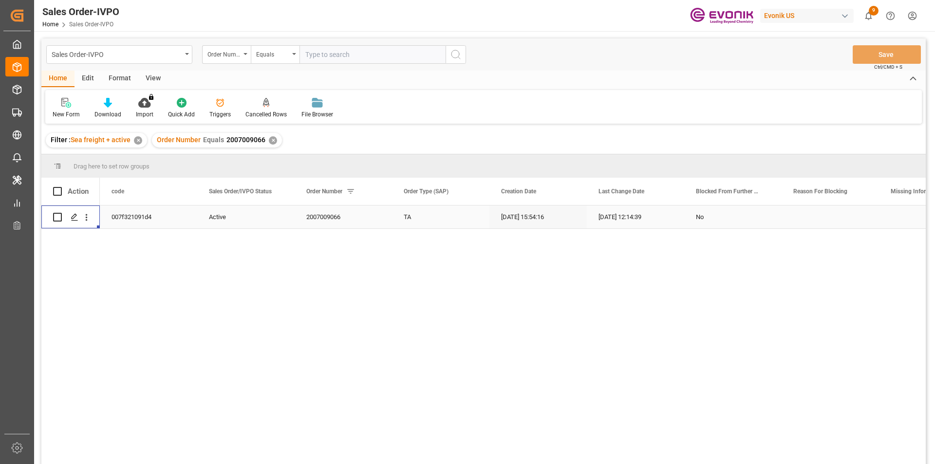
click at [273, 142] on div "✕" at bounding box center [273, 140] width 8 height 8
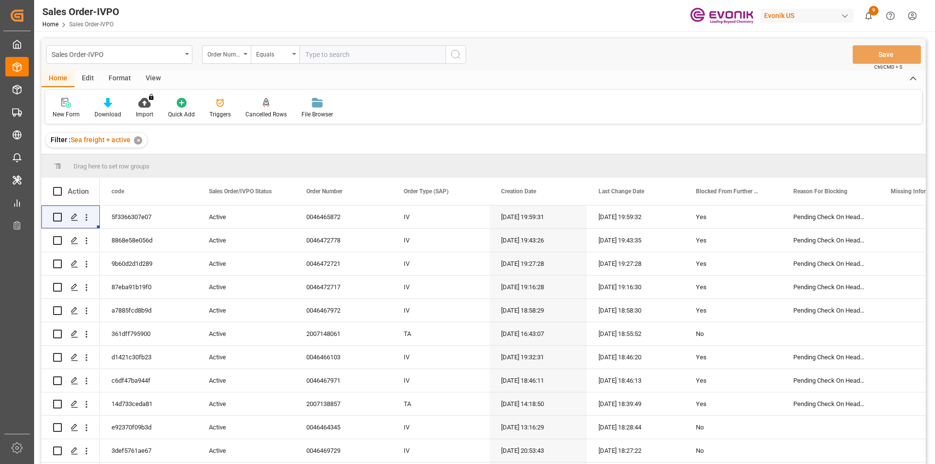
click at [330, 56] on input "text" at bounding box center [372, 54] width 146 height 19
paste input "2007110188"
type input "2007110188"
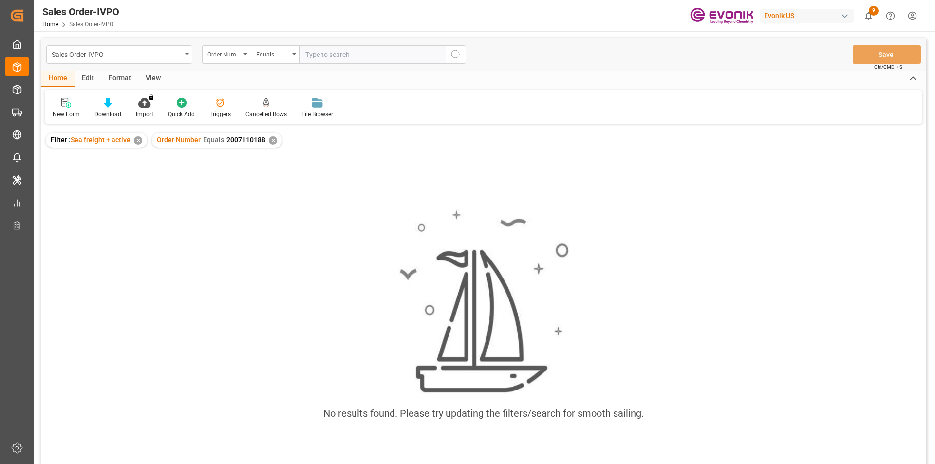
click at [342, 55] on input "text" at bounding box center [372, 54] width 146 height 19
type input "2007110188"
click at [270, 141] on div "✕" at bounding box center [273, 140] width 8 height 8
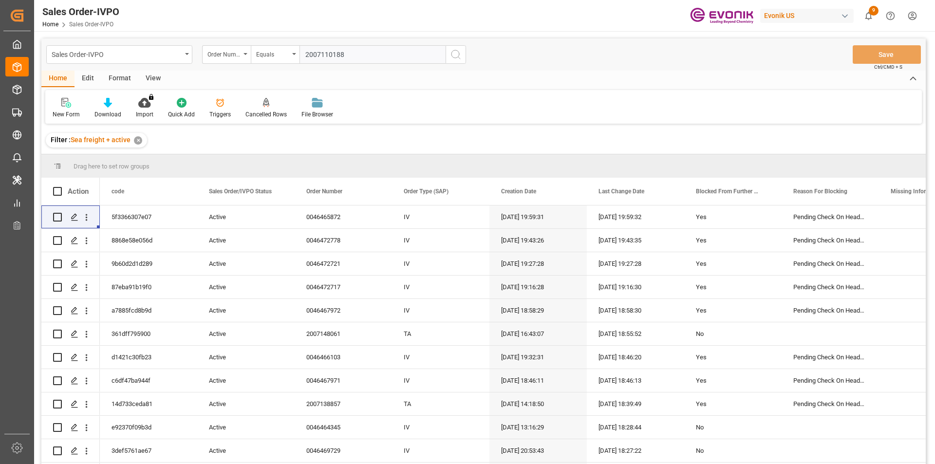
click at [451, 57] on icon "search button" at bounding box center [456, 55] width 12 height 12
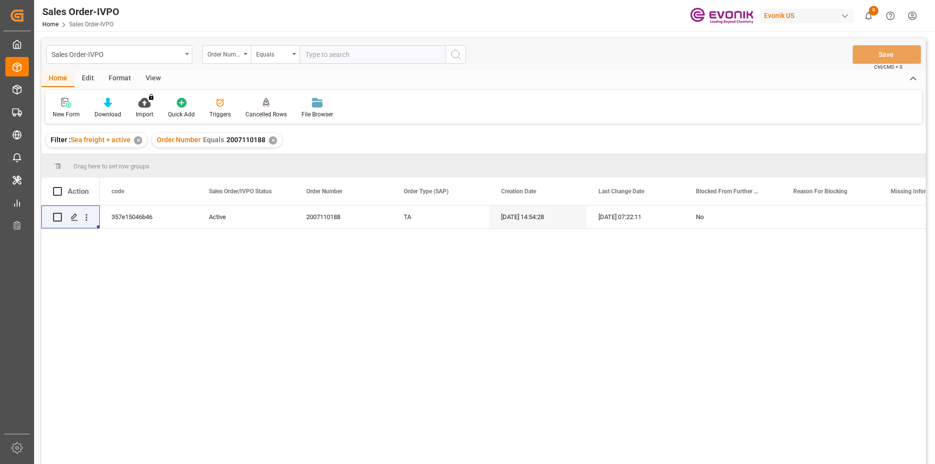
click at [269, 140] on div "✕" at bounding box center [273, 140] width 8 height 8
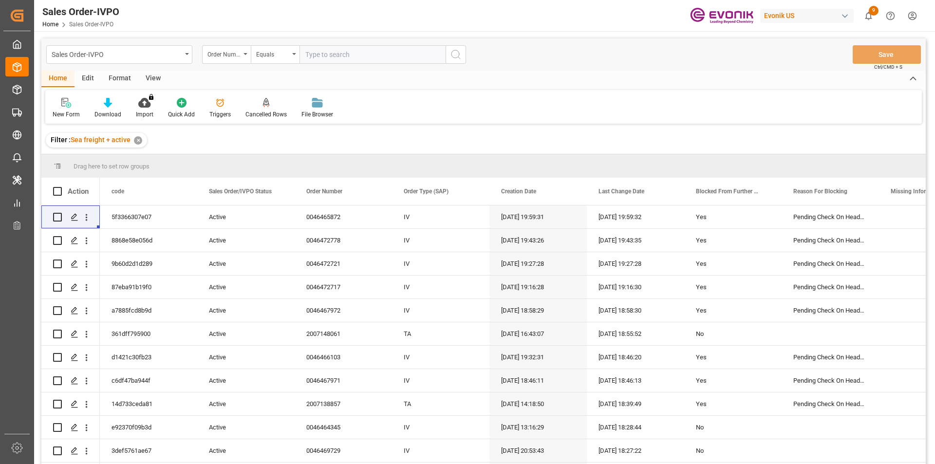
click at [323, 59] on input "text" at bounding box center [372, 54] width 146 height 19
paste input "0046469614"
type input "0046469614"
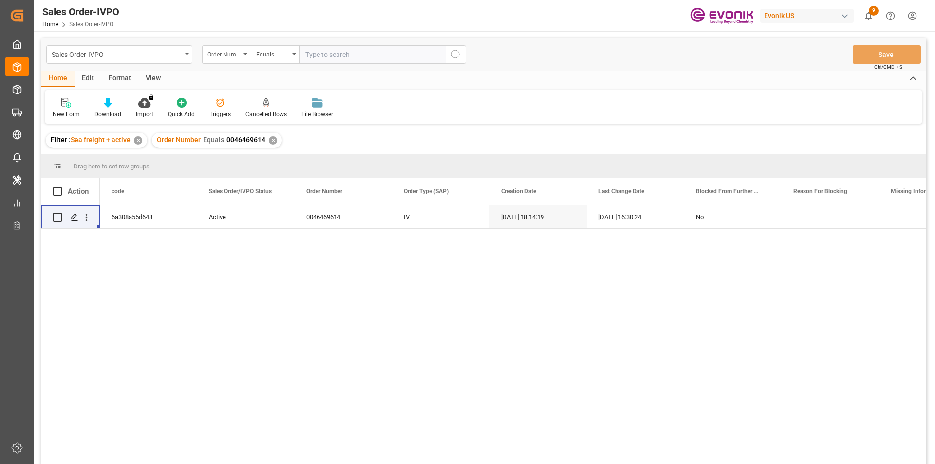
click at [351, 54] on input "text" at bounding box center [372, 54] width 146 height 19
click at [269, 140] on div "✕" at bounding box center [273, 140] width 8 height 8
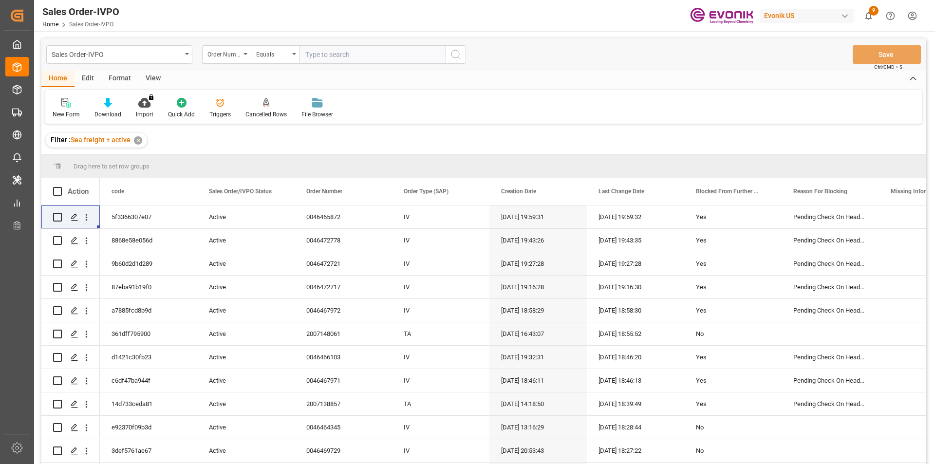
click at [323, 57] on input "text" at bounding box center [372, 54] width 146 height 19
paste input "2007054875"
type input "2007054875"
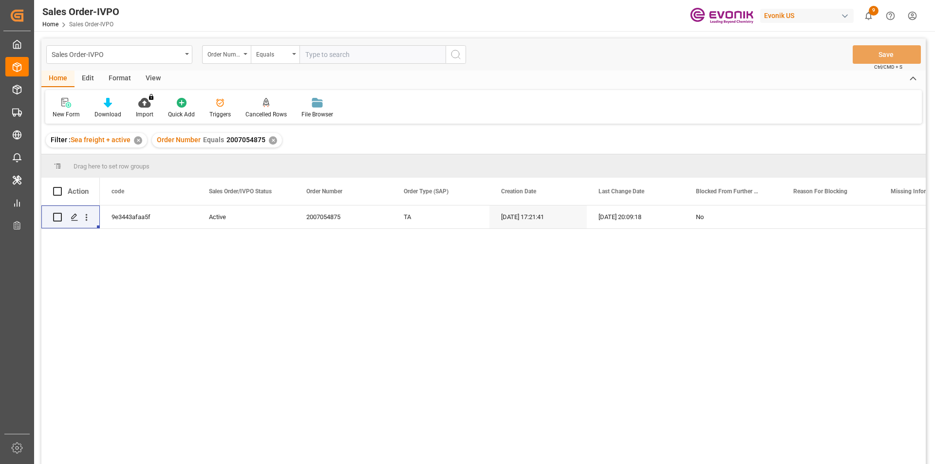
click at [319, 58] on input "text" at bounding box center [372, 54] width 146 height 19
paste input "2007168074"
type input "2007168074"
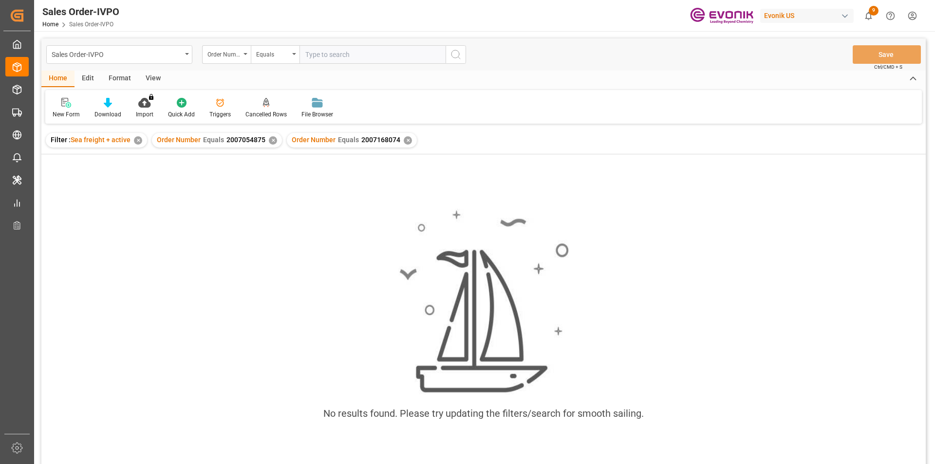
click at [270, 137] on div "✕" at bounding box center [273, 140] width 8 height 8
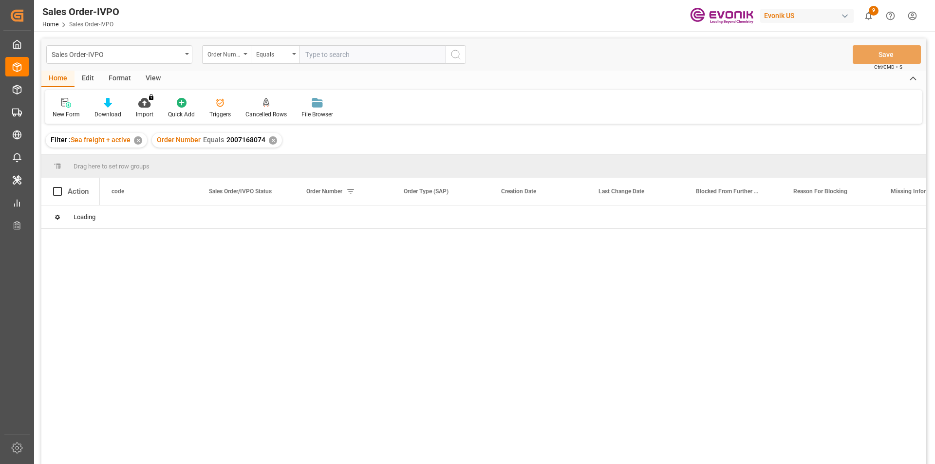
click at [337, 58] on input "text" at bounding box center [372, 54] width 146 height 19
click at [327, 56] on input "text" at bounding box center [372, 54] width 146 height 19
paste input "2007109614"
type input "2007109614"
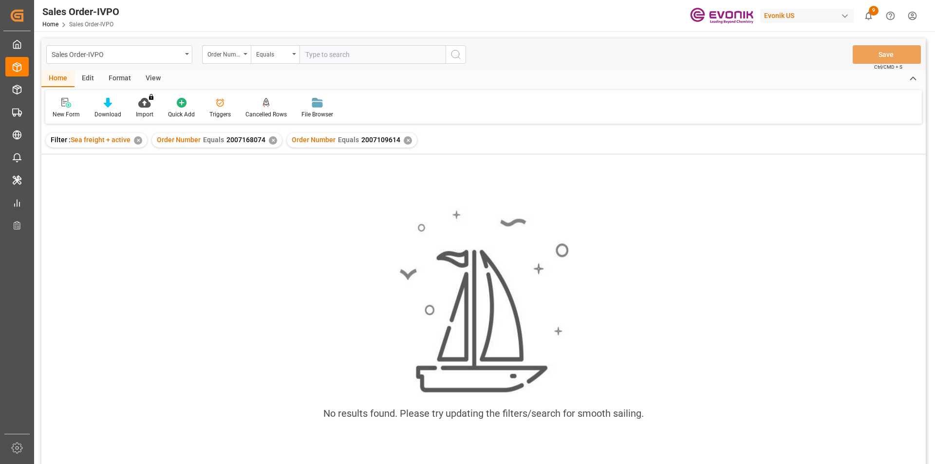
click at [273, 142] on div "✕" at bounding box center [273, 140] width 8 height 8
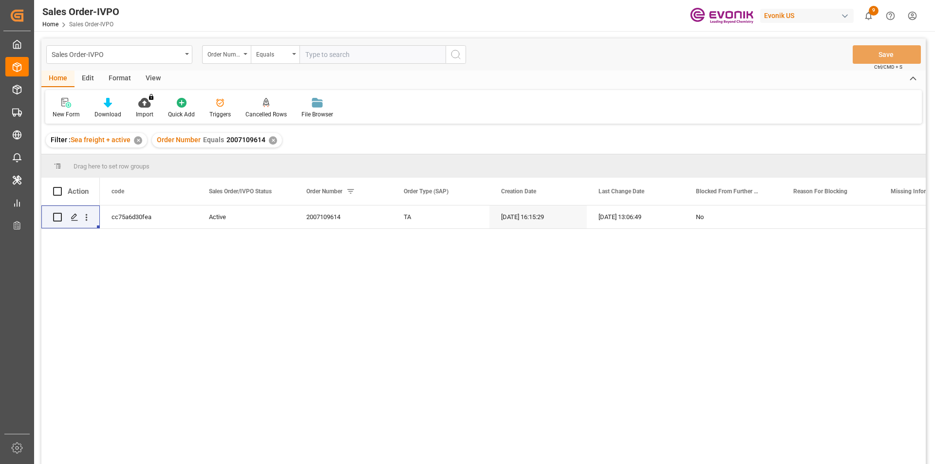
click at [343, 61] on input "text" at bounding box center [372, 54] width 146 height 19
paste input "46466103"
click at [306, 55] on input "46466103" at bounding box center [372, 54] width 146 height 19
click at [361, 54] on input "0046466103" at bounding box center [372, 54] width 146 height 19
type input "0046466103"
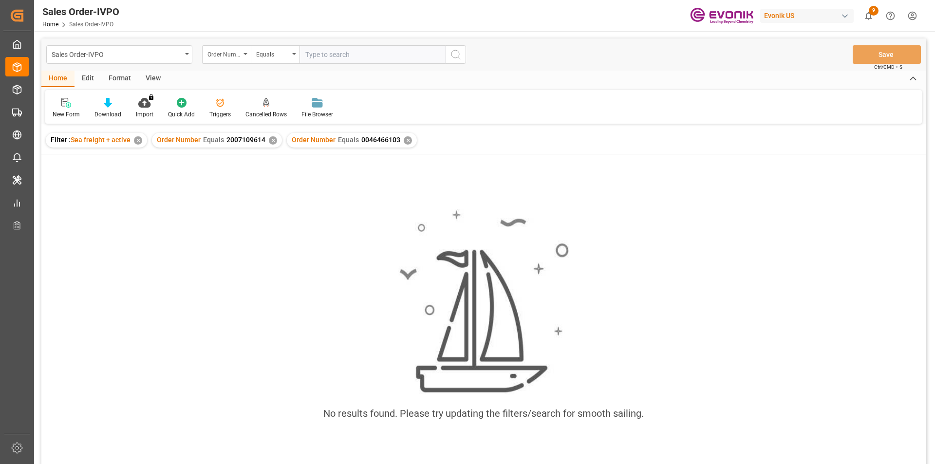
click at [269, 142] on div "✕" at bounding box center [273, 140] width 8 height 8
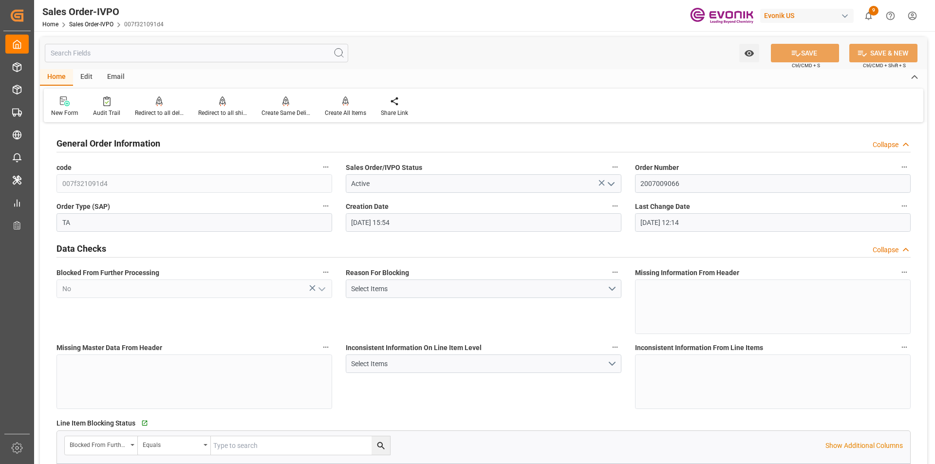
scroll to position [390, 0]
